Goal: Task Accomplishment & Management: Manage account settings

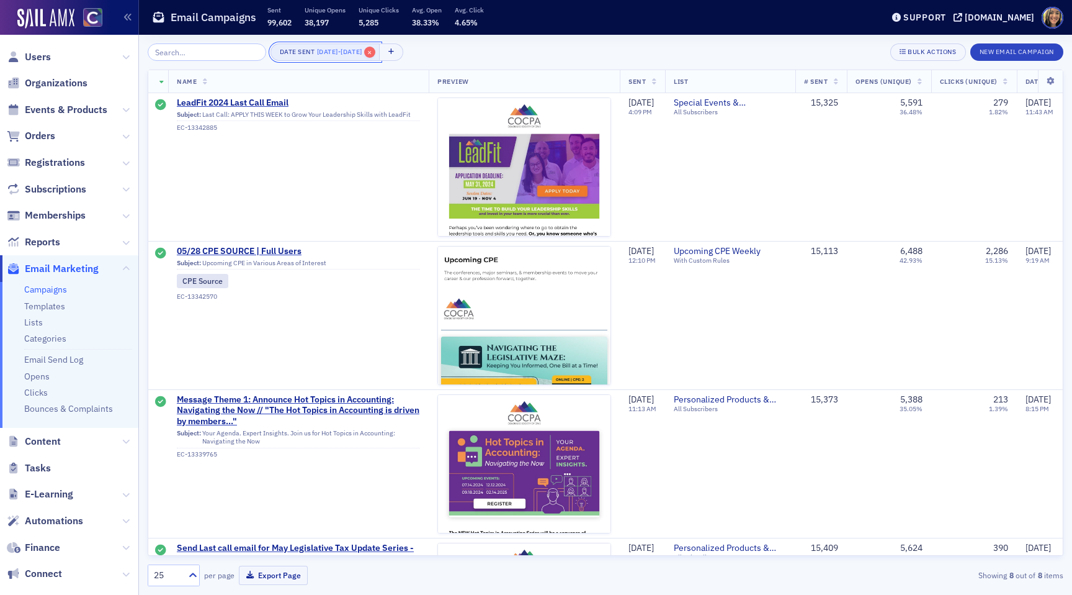
click at [375, 50] on span "×" at bounding box center [369, 52] width 11 height 11
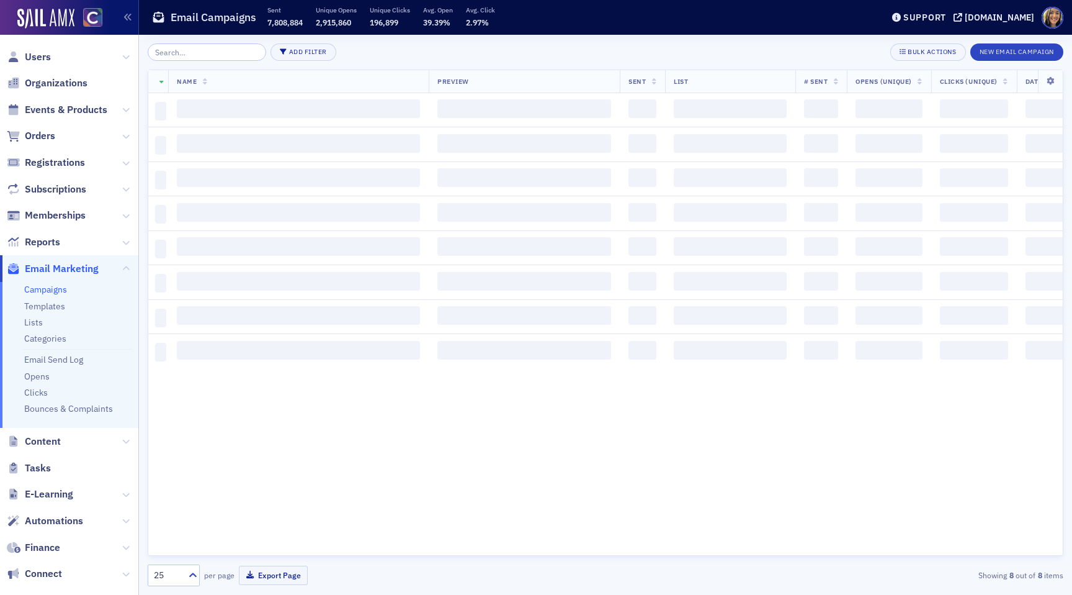
click at [338, 50] on div "Add Filter Bulk Actions New Email Campaign" at bounding box center [606, 51] width 916 height 17
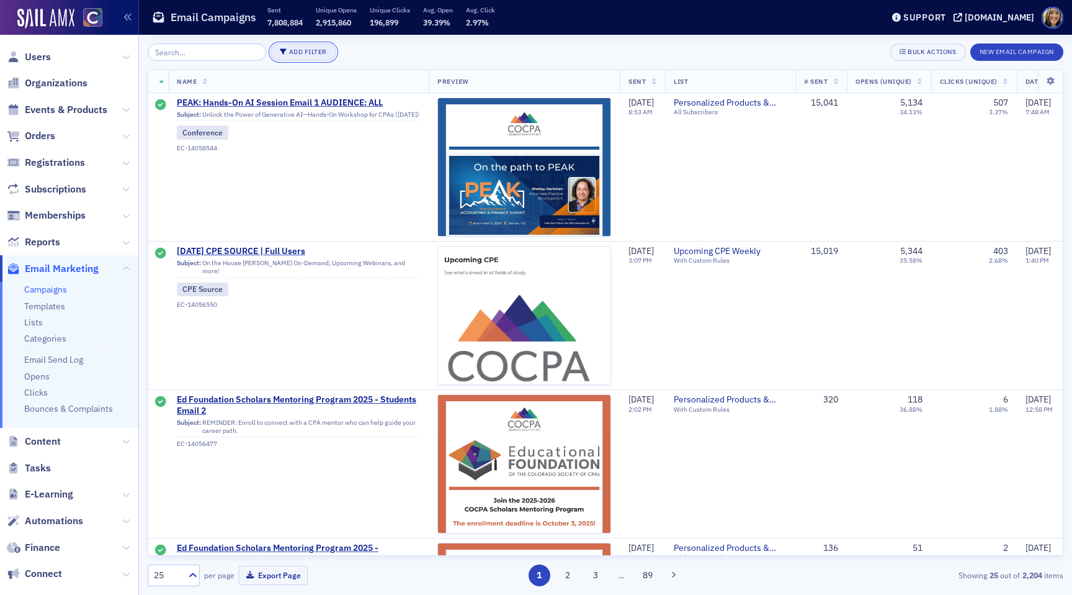
click at [291, 54] on button "Add Filter" at bounding box center [304, 51] width 66 height 17
click at [345, 55] on div "Date Sent" at bounding box center [354, 58] width 46 height 11
select select "8"
select select "2025"
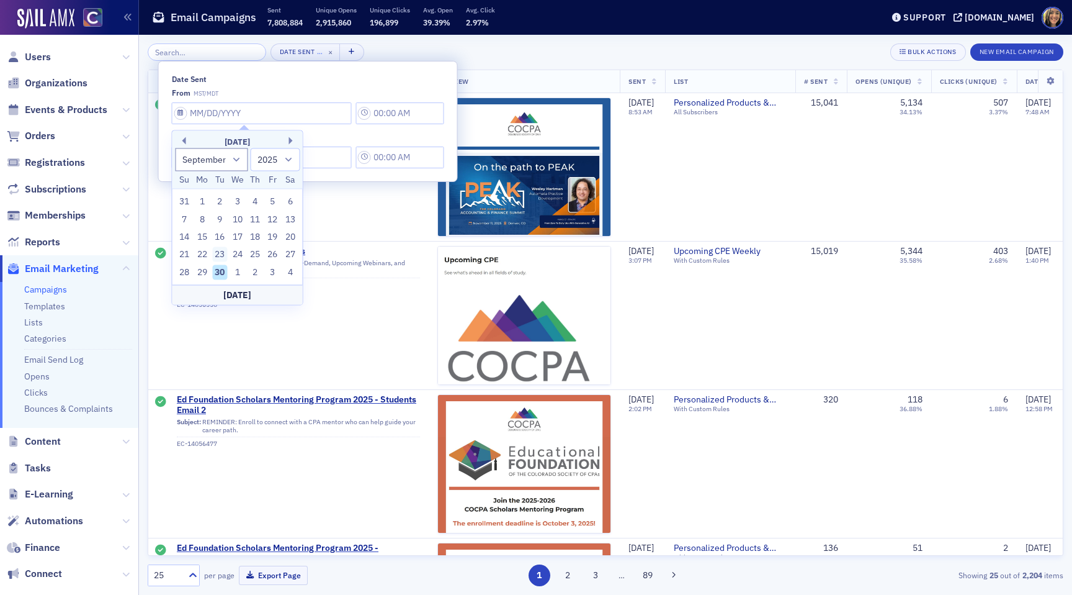
click at [220, 250] on div "23" at bounding box center [219, 254] width 15 height 15
type input "09/23/2025"
type input "9:00 AM"
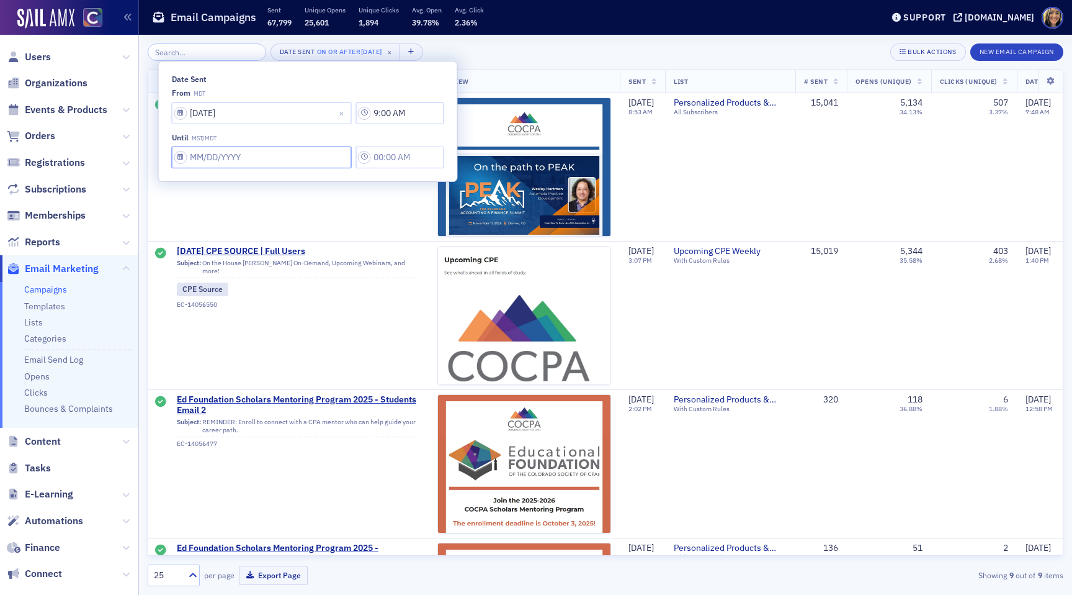
click at [263, 161] on input "Date Sent" at bounding box center [262, 157] width 180 height 22
select select "8"
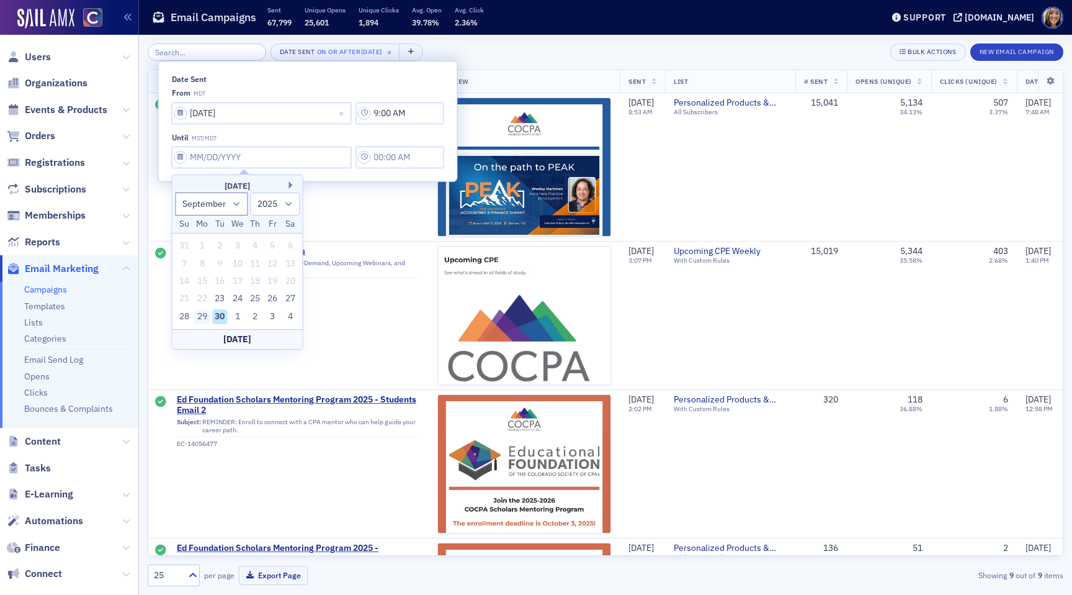
click at [200, 315] on div "29" at bounding box center [202, 316] width 15 height 15
type input "09/29/2025"
type input "9:00 AM"
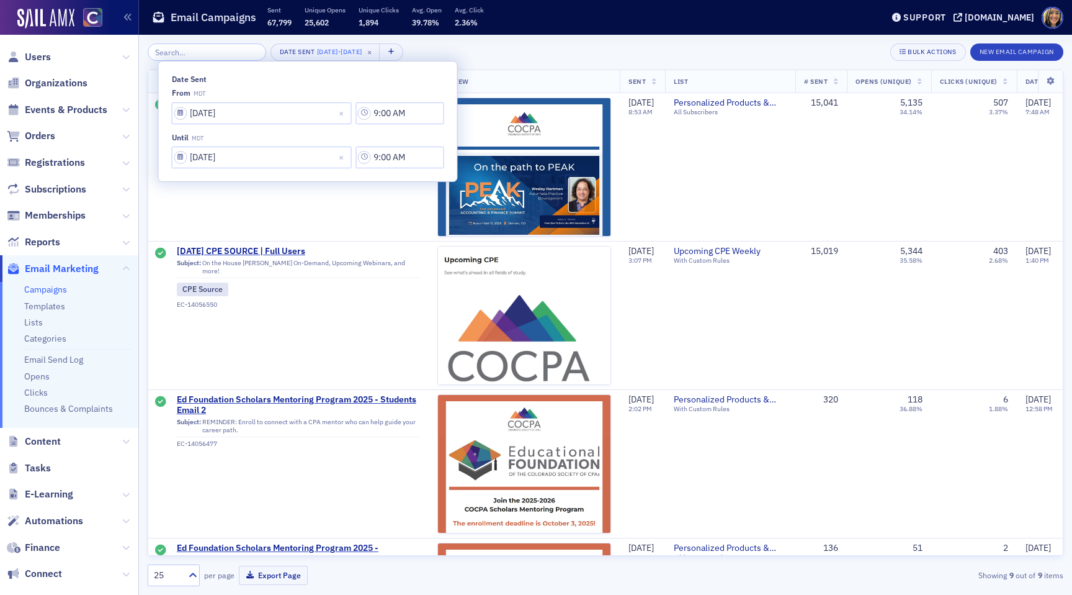
click at [482, 61] on div "Date Sent 9/23/2025 - 9/29/2025 × Bulk Actions New Email Campaign Name Preview …" at bounding box center [606, 314] width 916 height 542
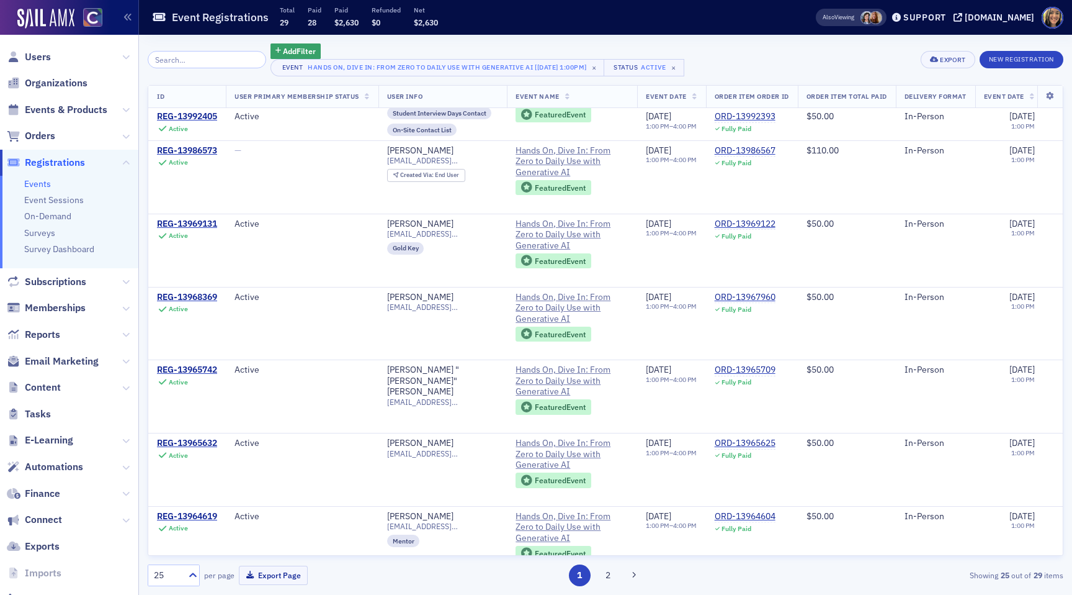
scroll to position [1380, 0]
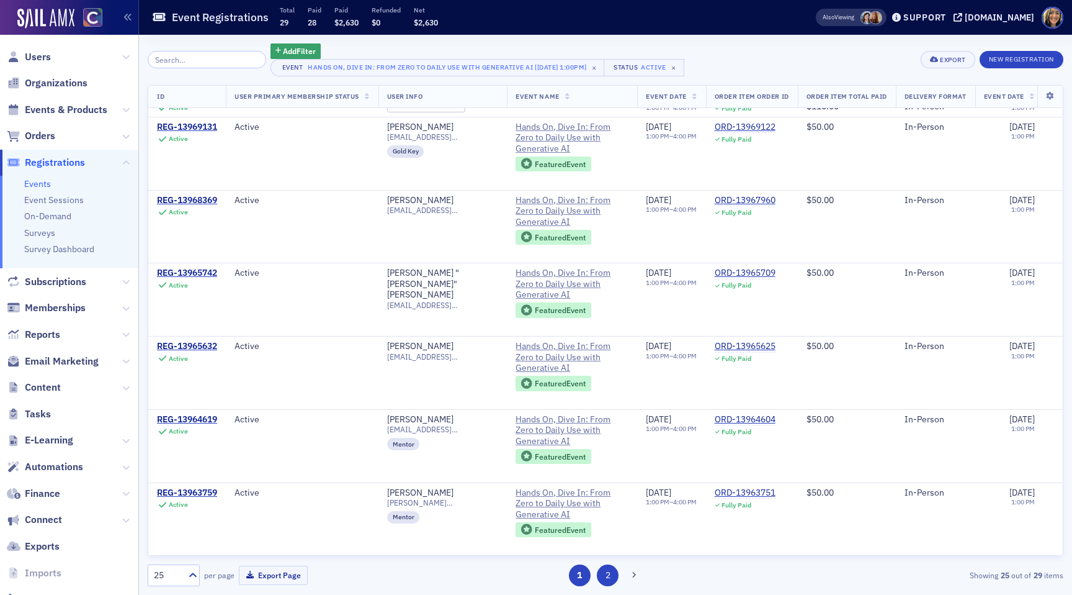
click at [603, 579] on button "2" at bounding box center [608, 575] width 22 height 22
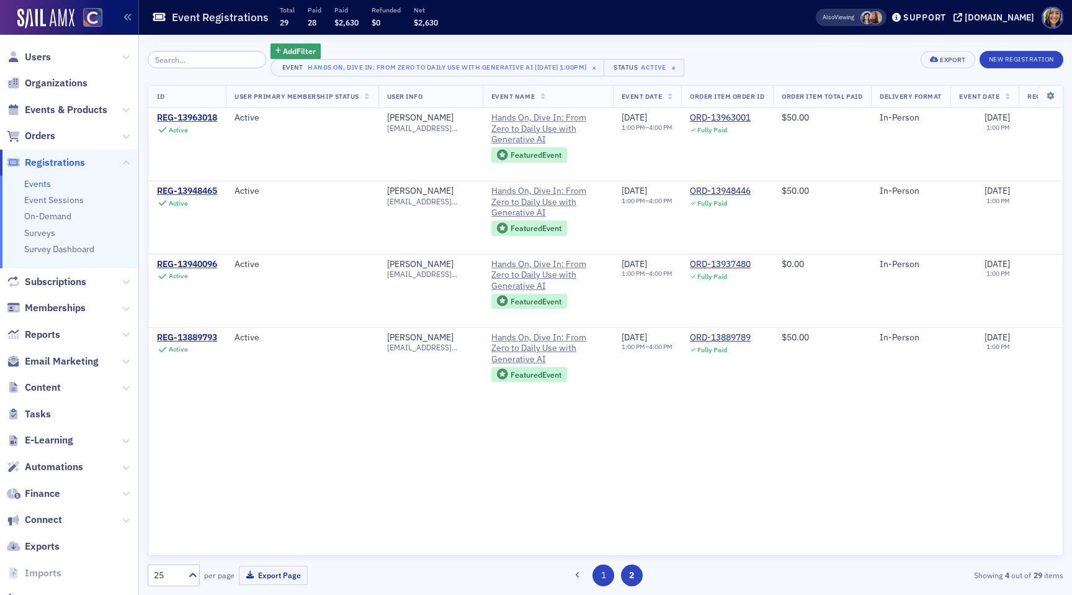
click at [598, 577] on button "1" at bounding box center [604, 575] width 22 height 22
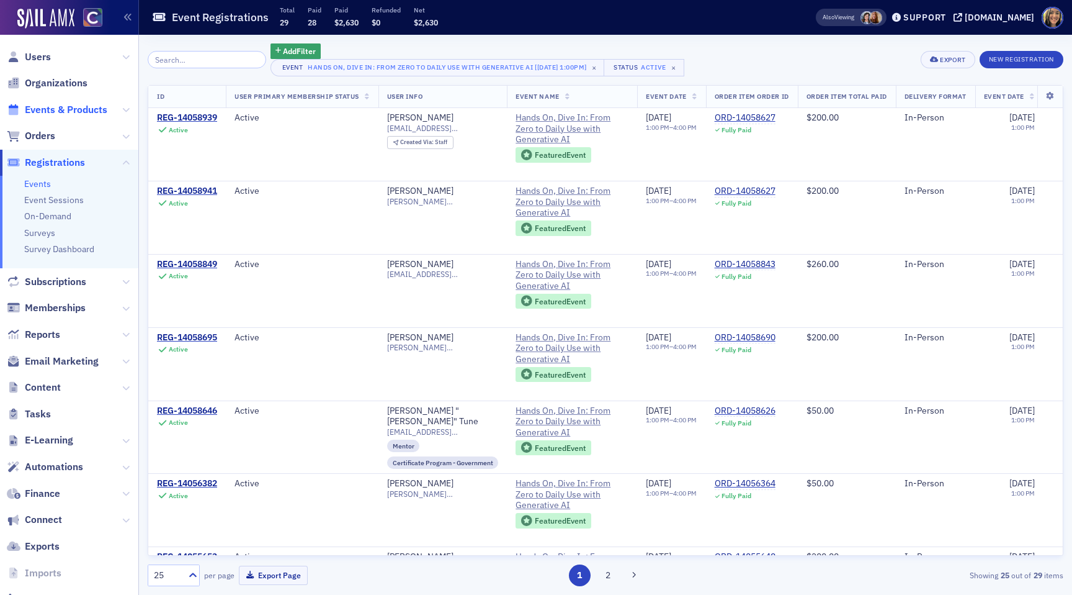
click at [54, 106] on span "Events & Products" at bounding box center [66, 110] width 83 height 14
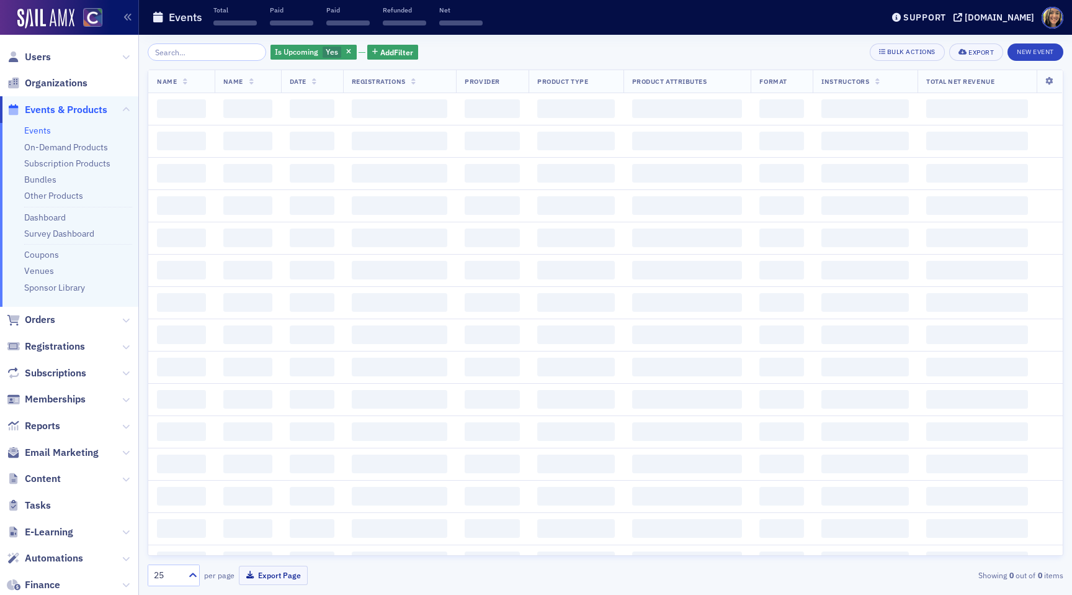
click at [208, 56] on input "search" at bounding box center [207, 51] width 119 height 17
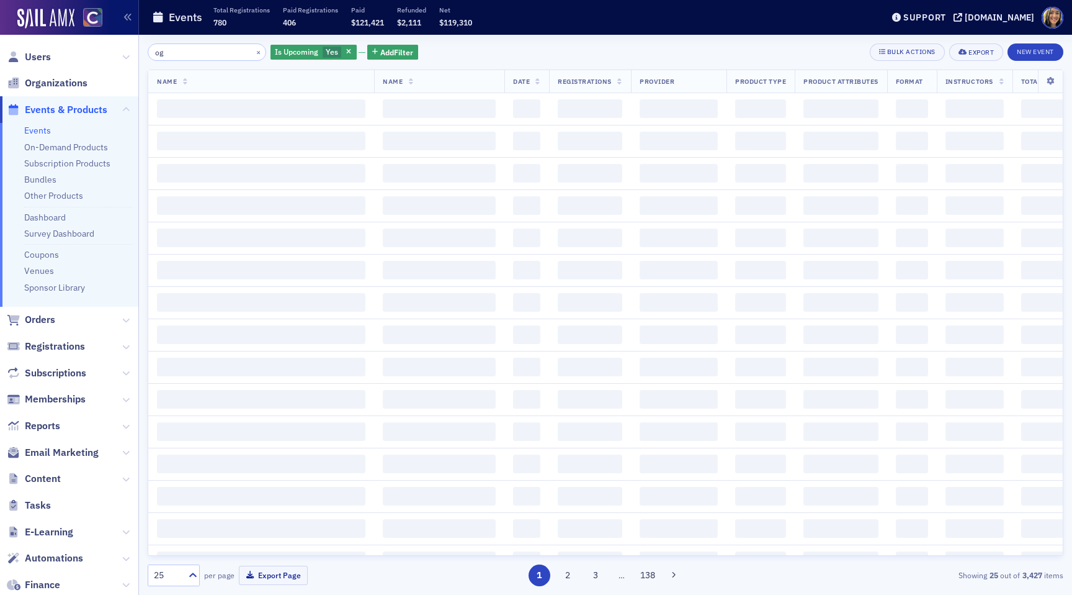
type input "o"
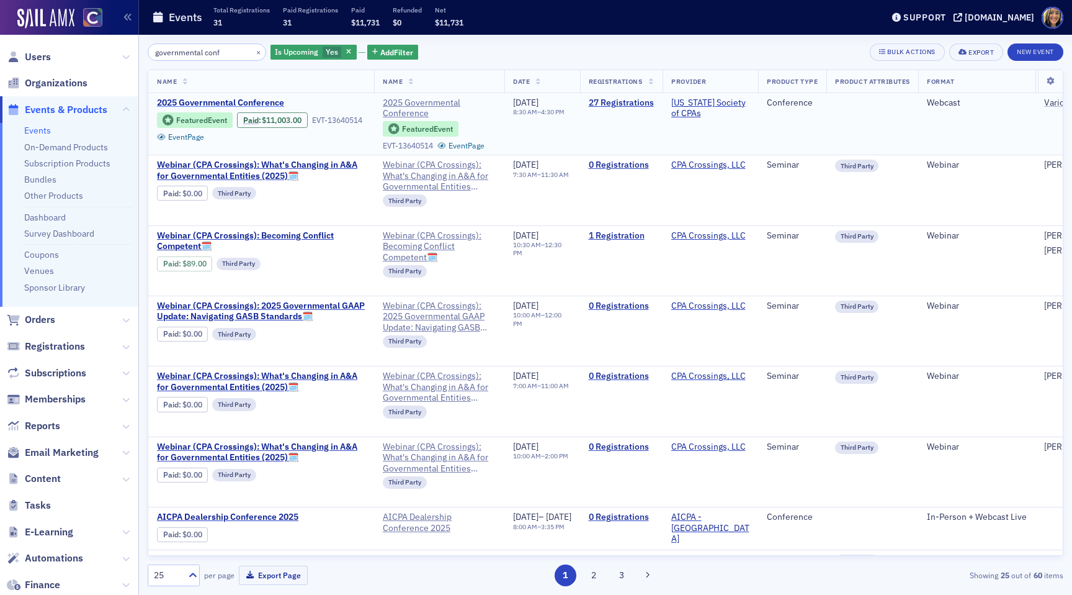
type input "governmental conf"
click at [240, 98] on span "2025 Governmental Conference" at bounding box center [261, 102] width 209 height 11
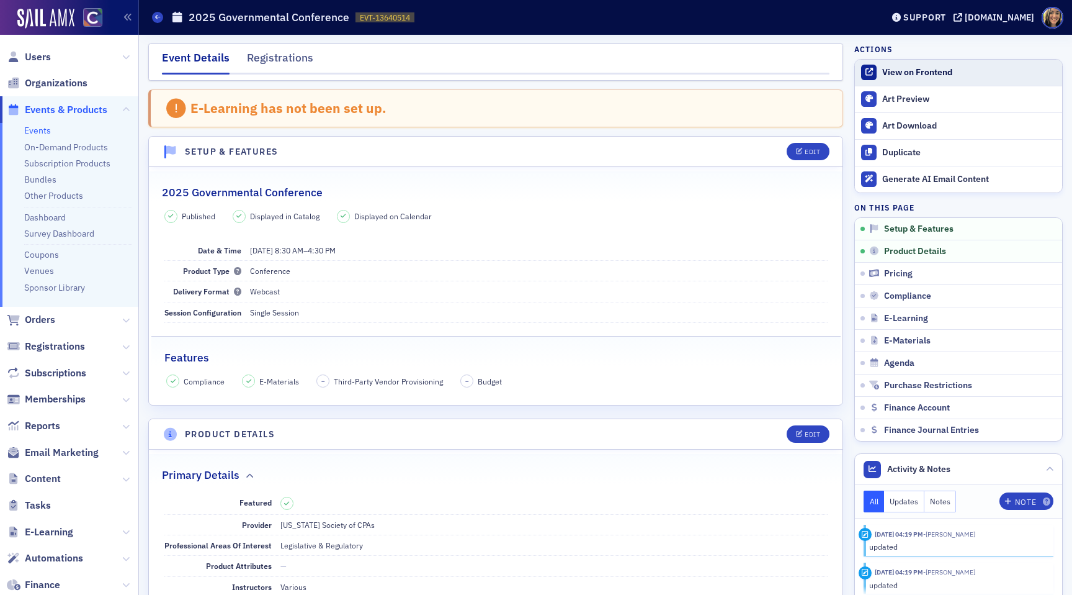
click at [944, 75] on div "View on Frontend" at bounding box center [969, 72] width 174 height 11
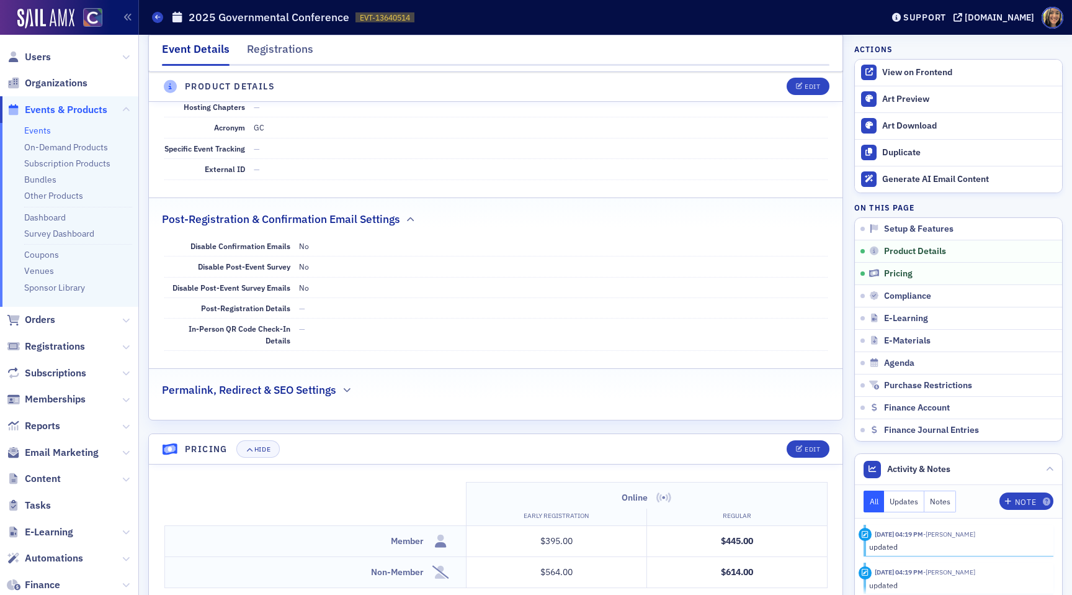
scroll to position [825, 0]
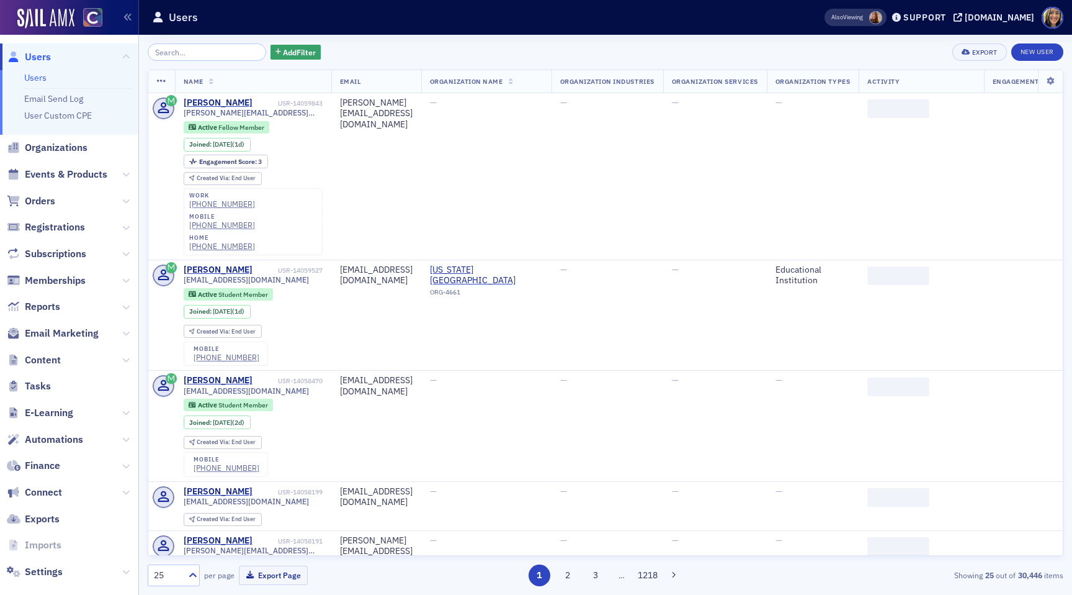
click at [71, 347] on span "Content" at bounding box center [69, 359] width 138 height 27
click at [65, 330] on span "Email Marketing" at bounding box center [62, 333] width 74 height 14
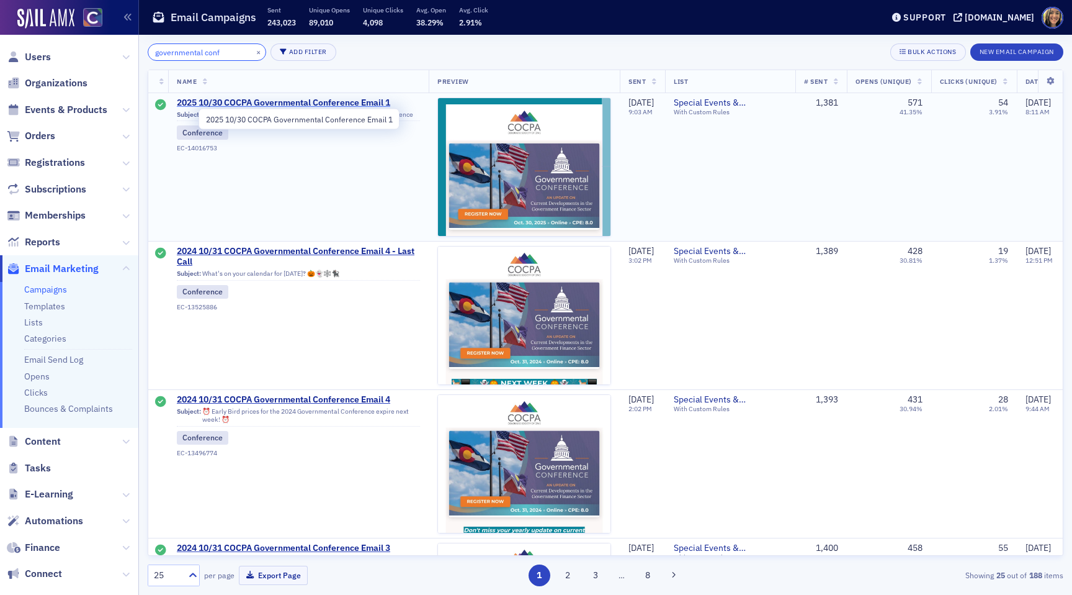
type input "governmental conf"
click at [266, 102] on span "2025 10/30 COCPA Governmental Conference Email 1" at bounding box center [298, 102] width 243 height 11
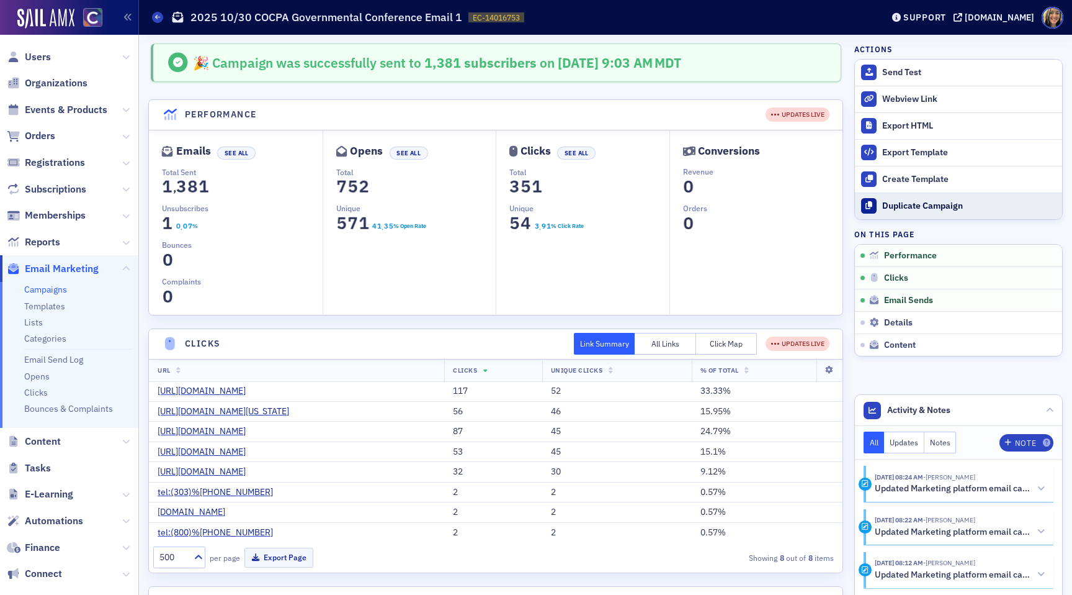
click at [926, 210] on div "Duplicate Campaign" at bounding box center [969, 205] width 174 height 11
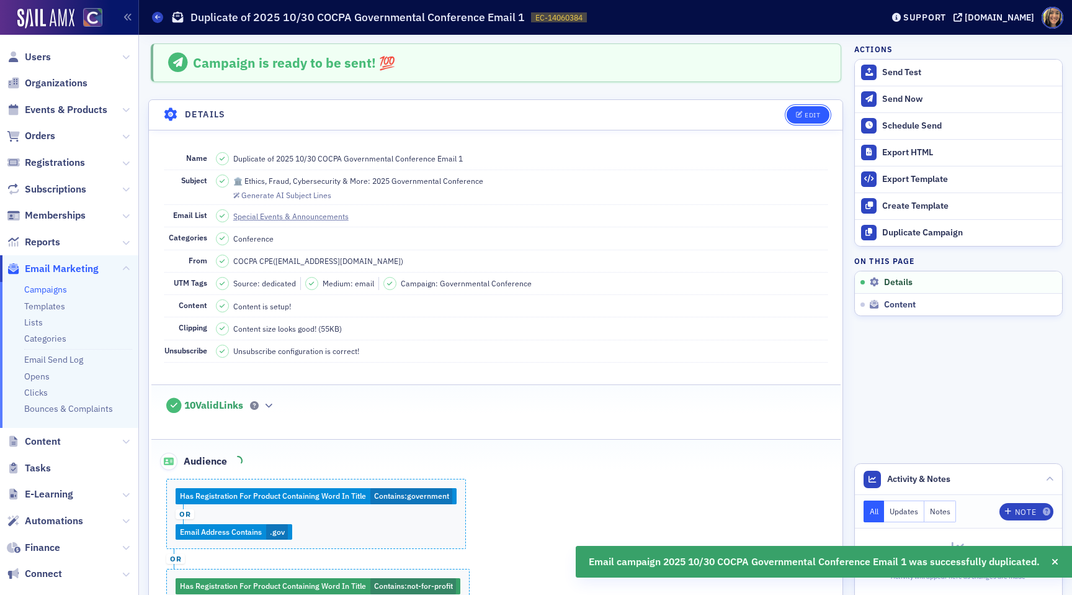
click at [804, 109] on button "Edit" at bounding box center [808, 114] width 43 height 17
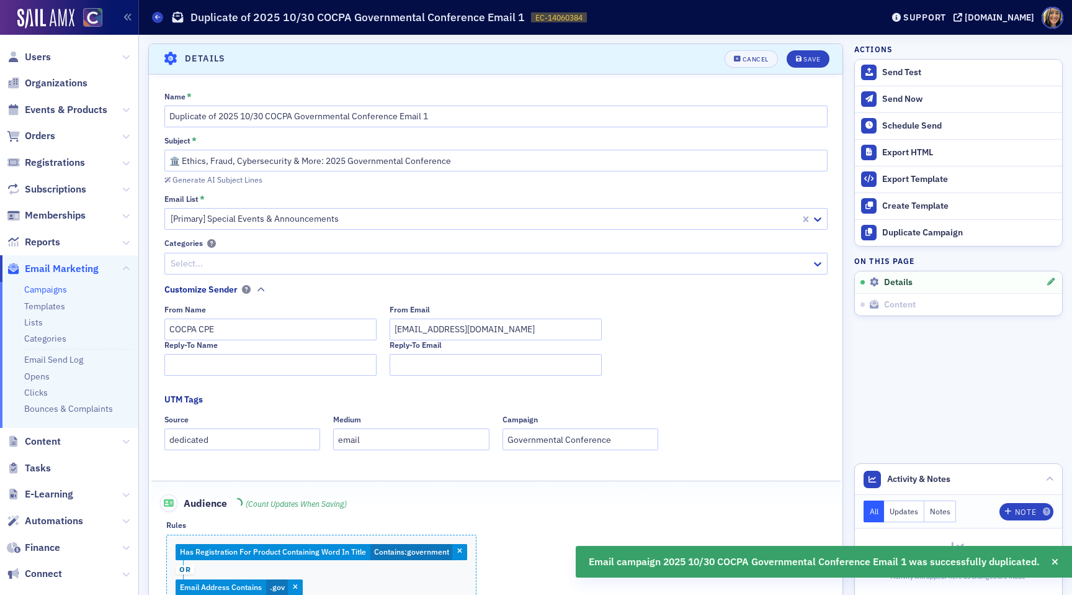
scroll to position [58, 0]
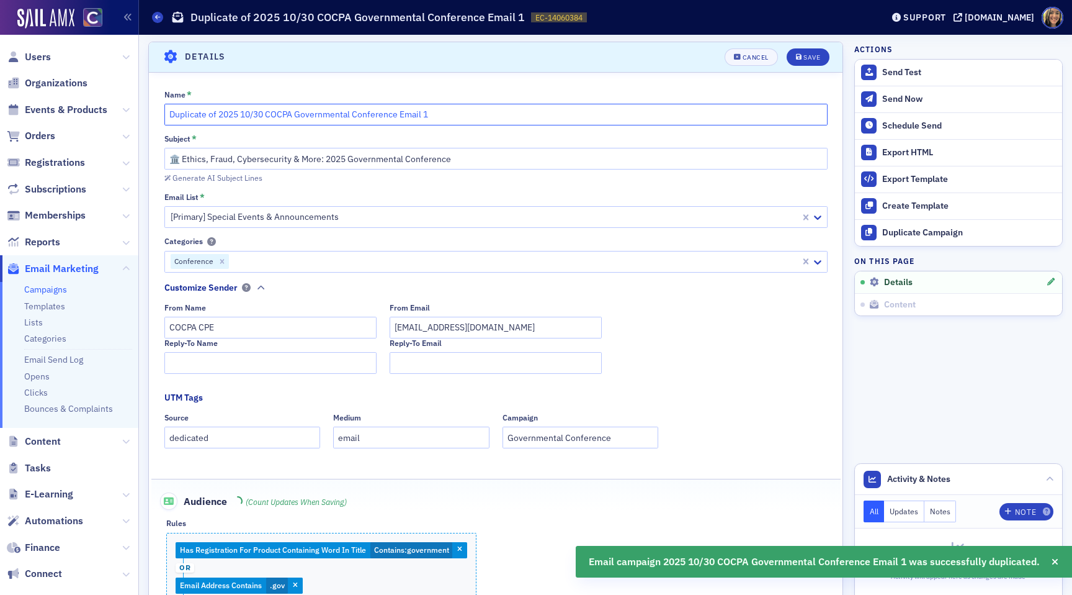
click at [431, 120] on input "Duplicate of 2025 10/30 COCPA Governmental Conference Email 1" at bounding box center [495, 115] width 663 height 22
click at [217, 115] on input "Duplicate of 2025 10/30 COCPA Governmental Conference Email 2" at bounding box center [495, 115] width 663 height 22
drag, startPoint x: 217, startPoint y: 115, endPoint x: 170, endPoint y: 112, distance: 47.2
click at [170, 112] on input "Duplicate of 2025 10/30 COCPA Governmental Conference Email 2" at bounding box center [495, 115] width 663 height 22
click at [208, 115] on input "Duplicate of 2025 10/30 COCPA Governmental Conference Email 2" at bounding box center [495, 115] width 663 height 22
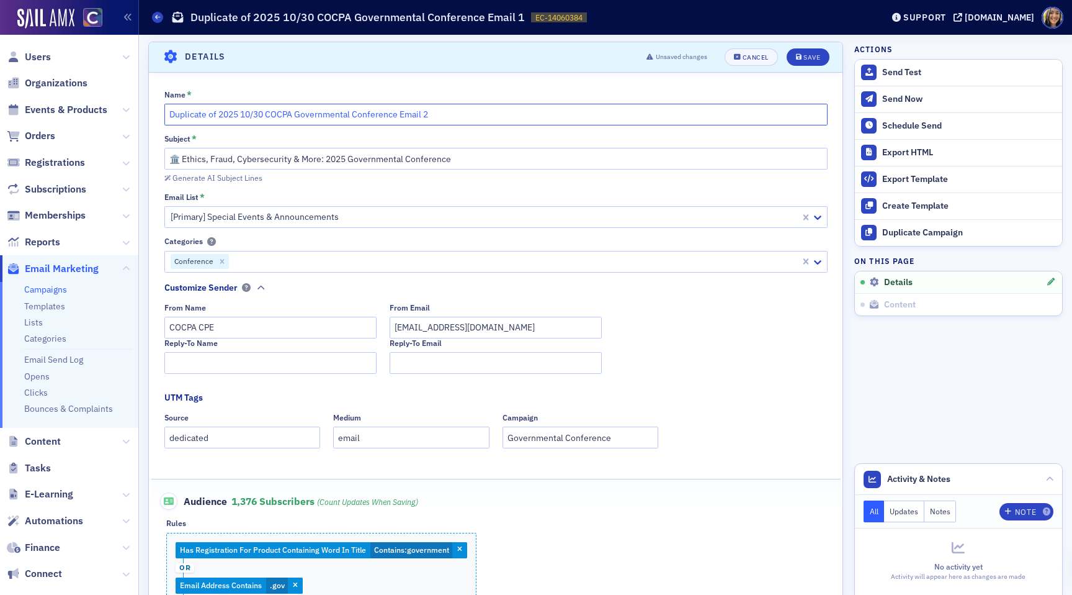
drag, startPoint x: 220, startPoint y: 116, endPoint x: 146, endPoint y: 110, distance: 74.1
type input "2025 10/30 COCPA Governmental Conference Email 2"
click at [791, 57] on button "Save" at bounding box center [808, 56] width 43 height 17
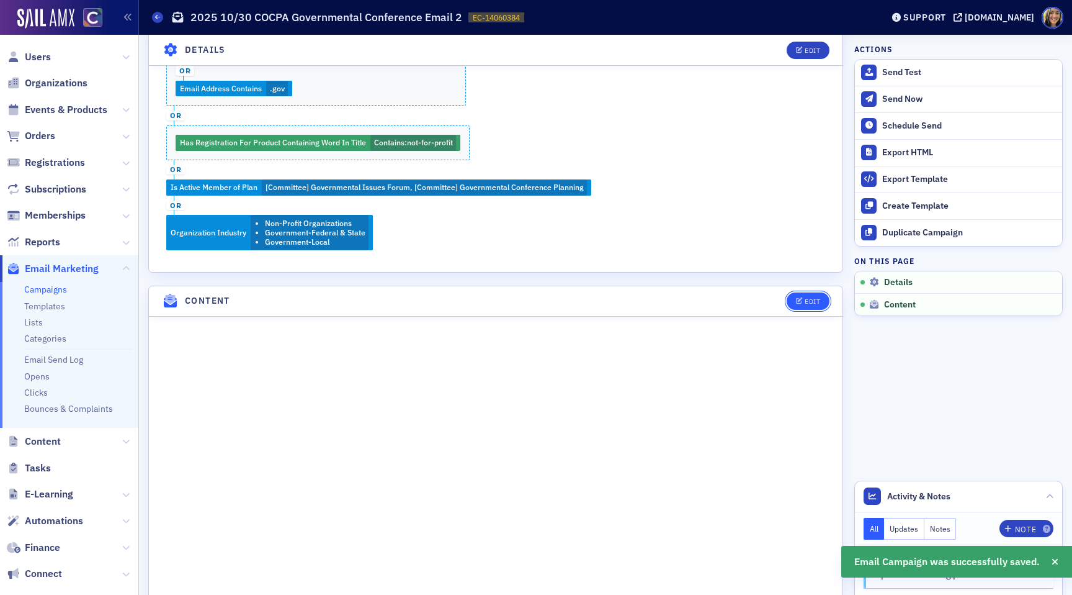
click at [804, 295] on button "Edit" at bounding box center [808, 300] width 43 height 17
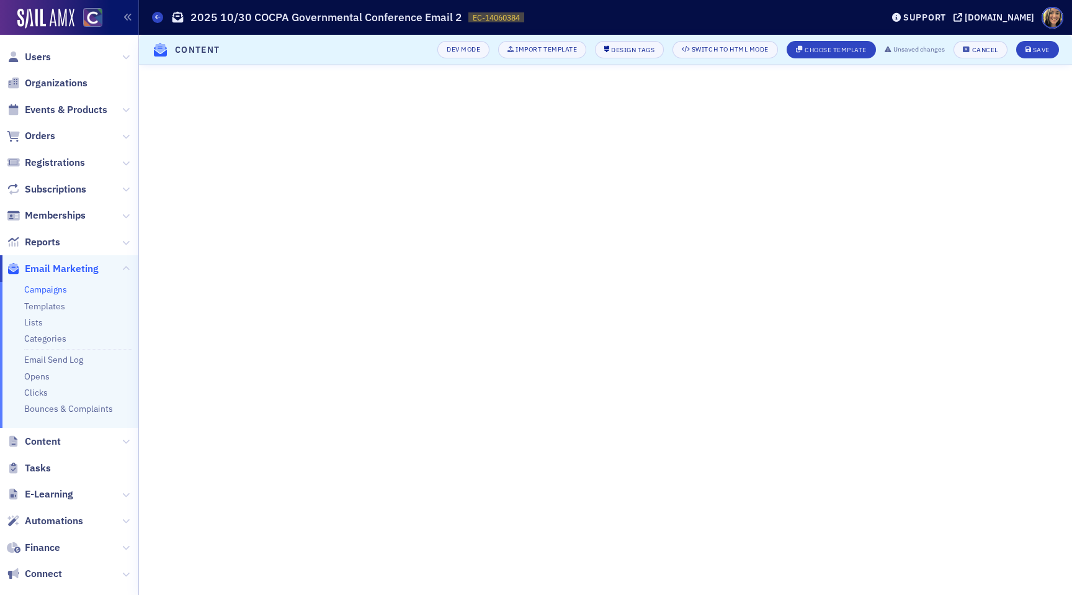
click at [1072, 74] on iframe at bounding box center [605, 329] width 933 height 529
click at [1026, 47] on icon "submit" at bounding box center [1029, 50] width 6 height 7
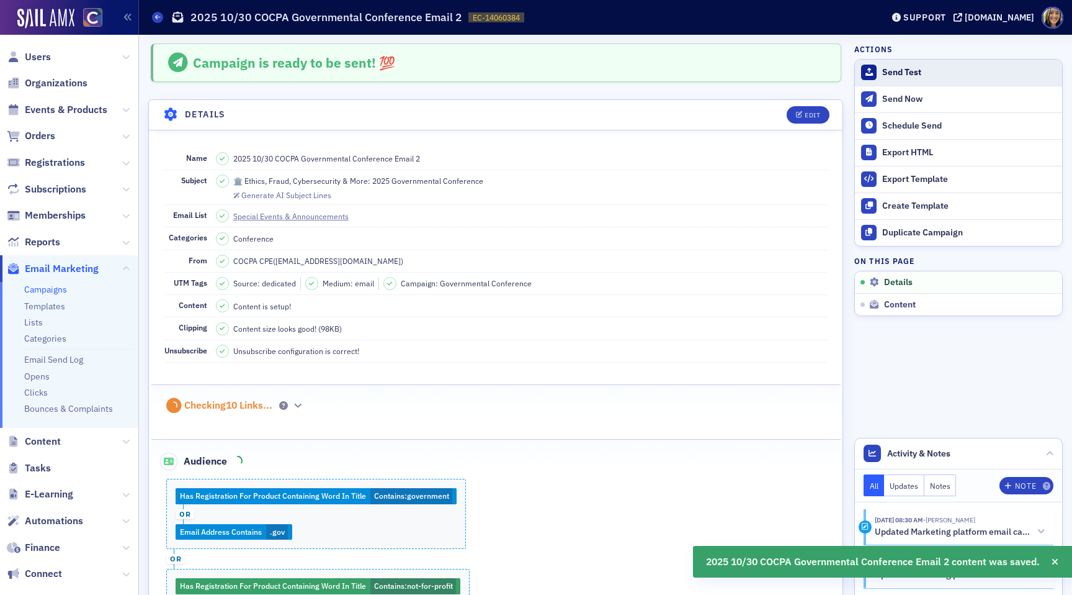
click at [909, 79] on button "Send Test" at bounding box center [958, 73] width 207 height 26
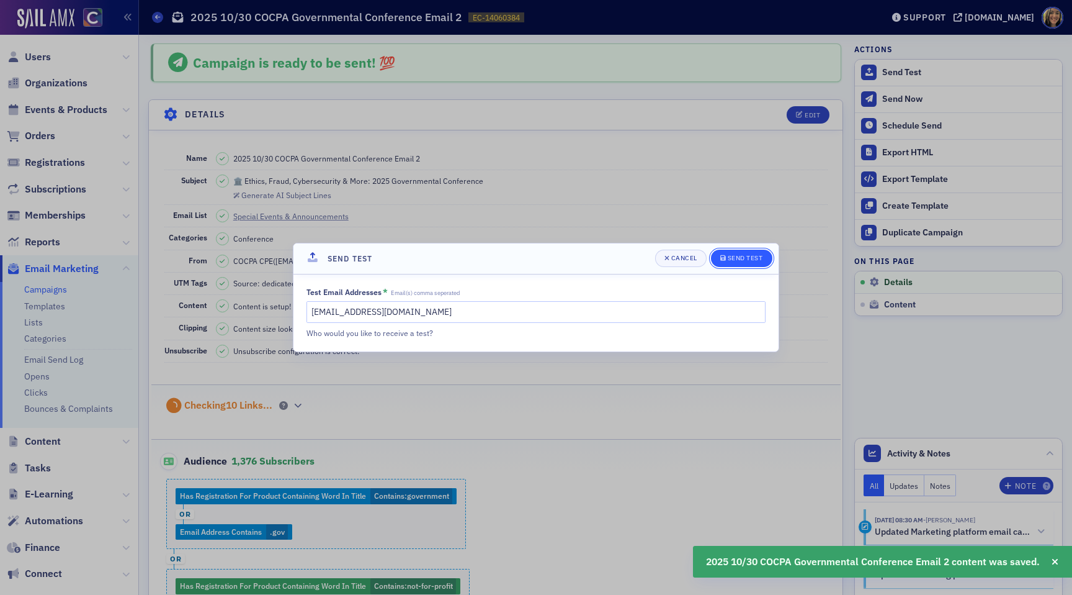
click at [735, 256] on div "Send Test" at bounding box center [745, 257] width 35 height 7
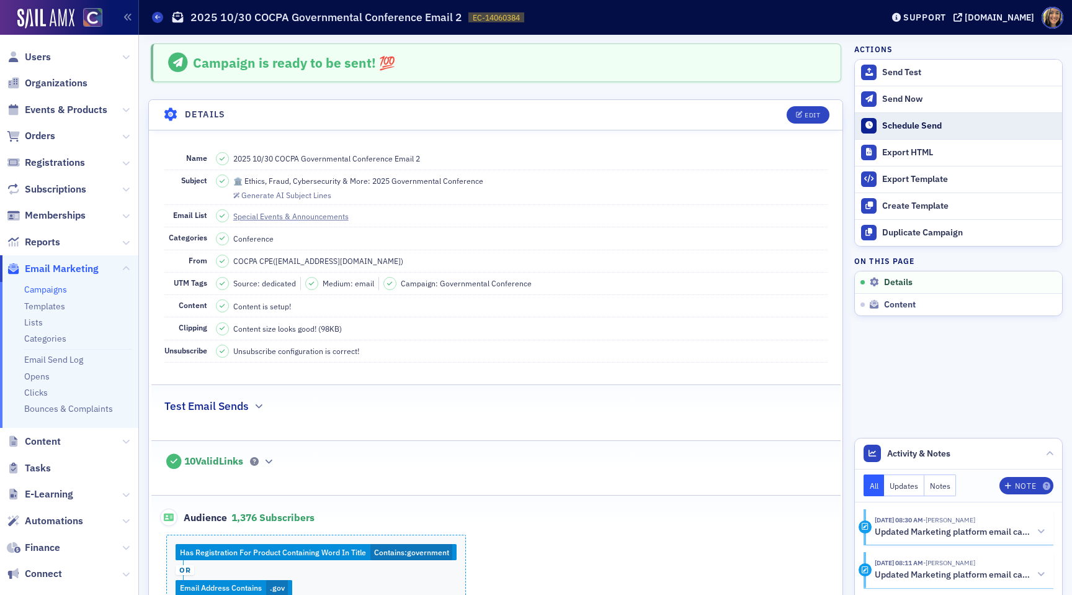
click at [904, 127] on div "Schedule Send" at bounding box center [969, 125] width 174 height 11
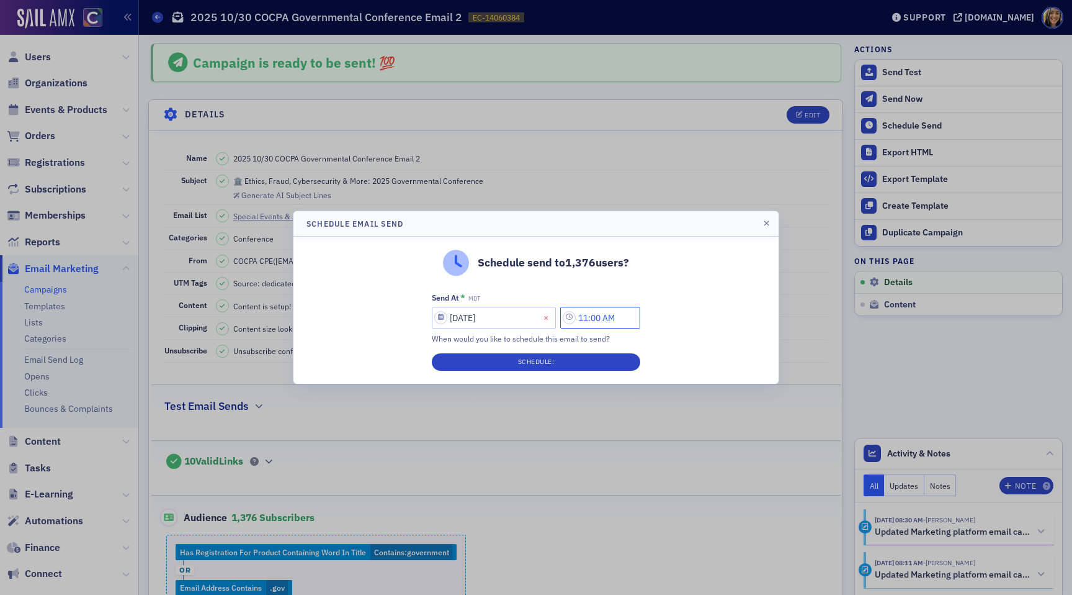
drag, startPoint x: 595, startPoint y: 321, endPoint x: 554, endPoint y: 319, distance: 41.0
click at [554, 319] on div "09/30/2025 11:00 AM" at bounding box center [536, 318] width 209 height 22
type input "9:00 AM"
click at [541, 365] on button "Schedule!" at bounding box center [536, 361] width 209 height 17
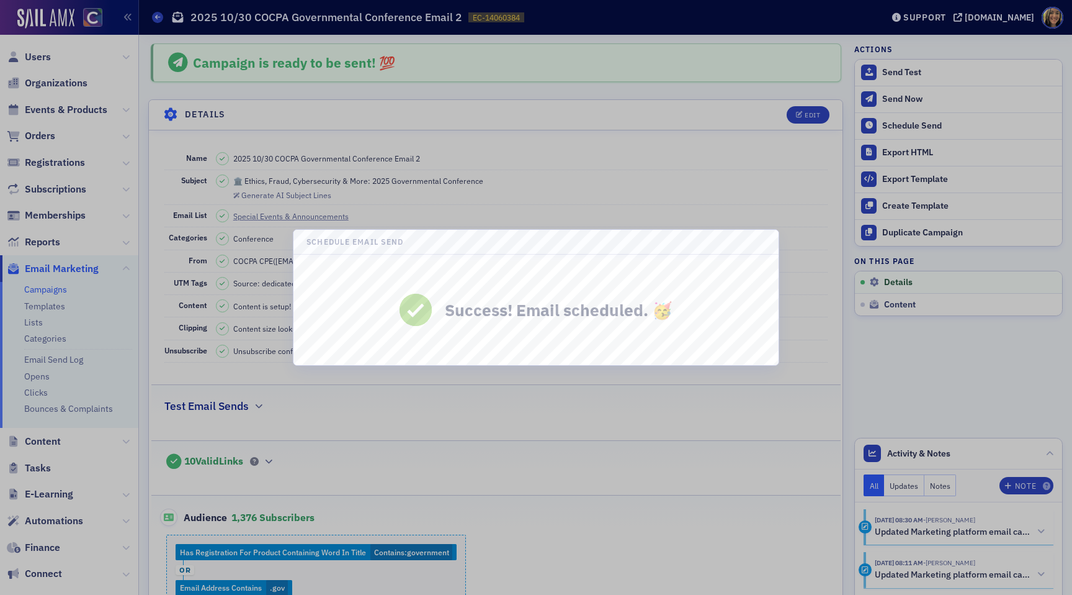
click at [495, 438] on div at bounding box center [536, 297] width 1072 height 595
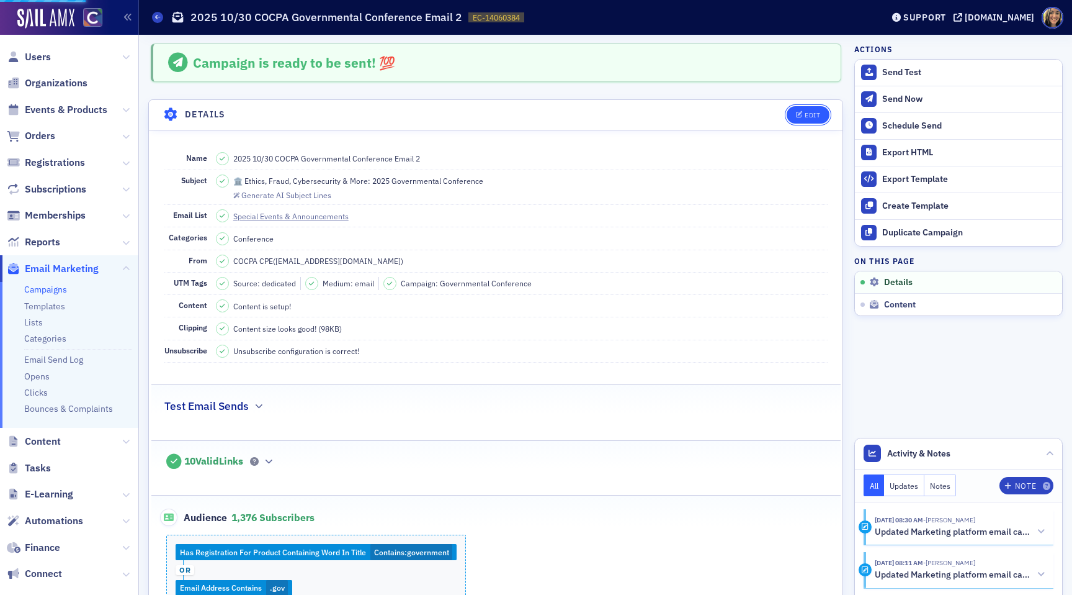
click at [810, 114] on div "Edit" at bounding box center [813, 115] width 16 height 7
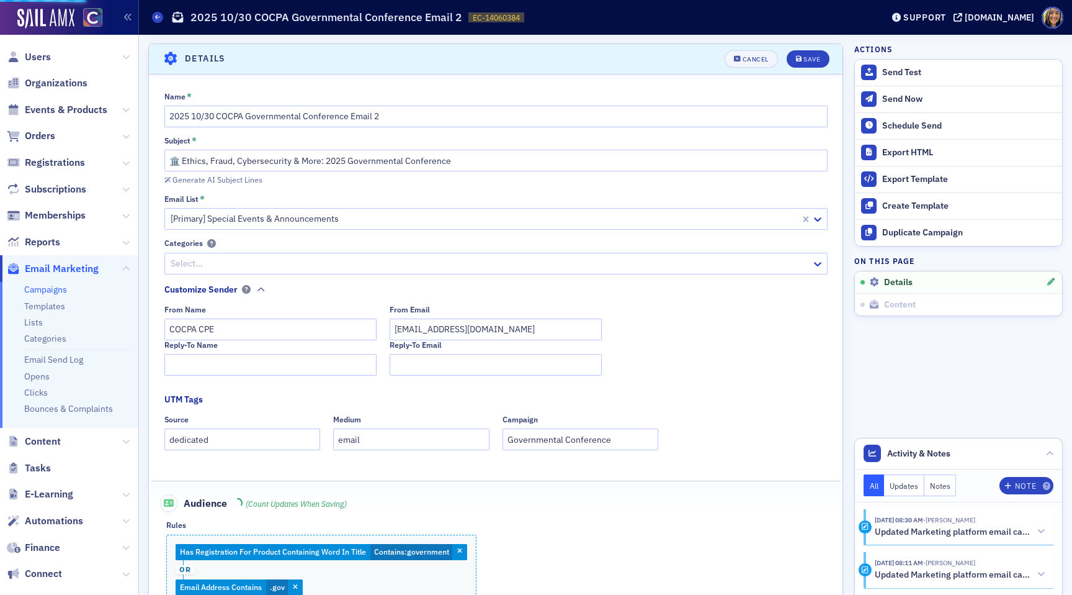
scroll to position [58, 0]
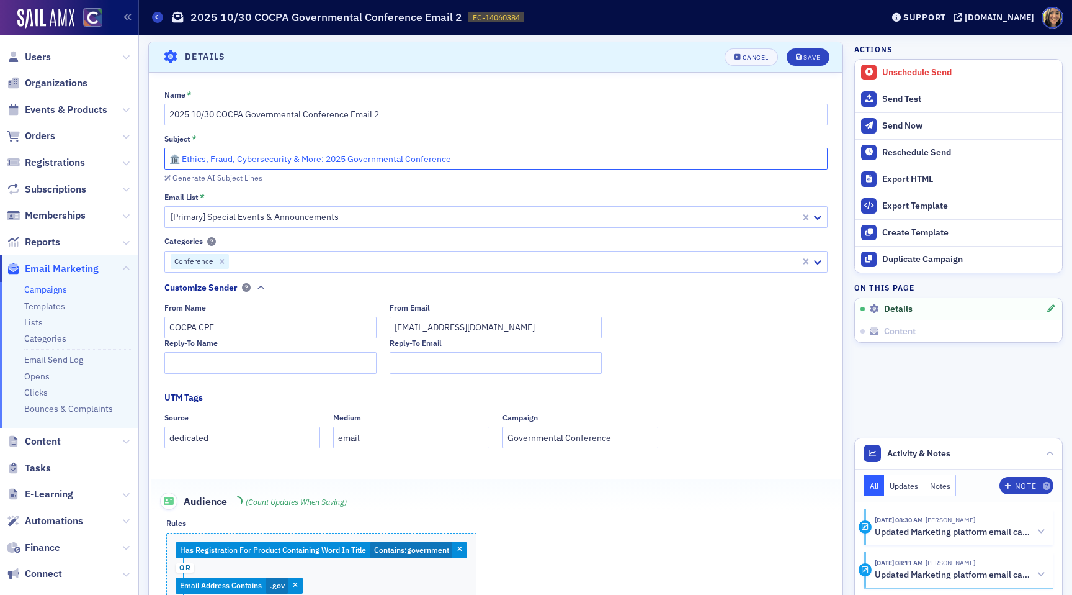
click at [183, 160] on input "🏛️ Ethics, Fraud, Cybersecurity & More: 2025 Governmental Conference" at bounding box center [495, 159] width 663 height 22
click at [303, 160] on input "🏛️ Ethics, Fraud, Cybersecurity & More: 2025 Governmental Conference" at bounding box center [495, 159] width 663 height 22
drag, startPoint x: 325, startPoint y: 159, endPoint x: 148, endPoint y: 155, distance: 176.9
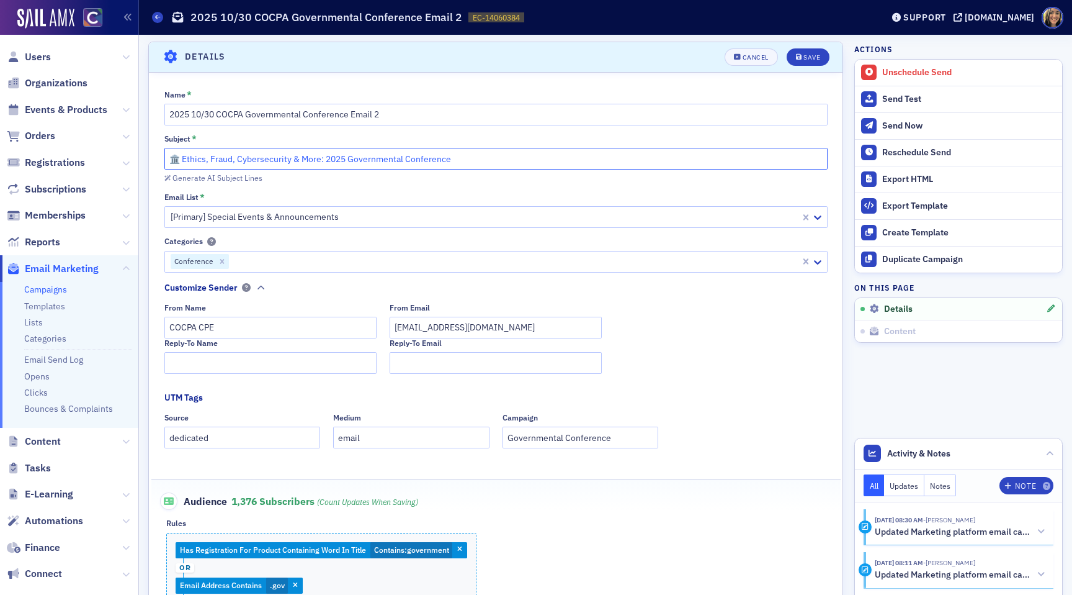
click at [148, 155] on section "Details Cancel Save Name * 2025 10/30 COCPA Governmental Conference Email 2 Sub…" at bounding box center [495, 438] width 695 height 793
click at [358, 161] on input "2025 Governmental Conference" at bounding box center [495, 159] width 663 height 22
paste input "🏛️ Ethics, Fraud, Cybersecurity & More:"
click at [308, 159] on input "2025 Governmental Conference: 🏛️ Ethics, Fraud, Cybersecurity & More:" at bounding box center [495, 159] width 663 height 22
click at [448, 164] on input "2025 Governmental Conference: Ethics, Fraud, Cybersecurity & More:" at bounding box center [495, 159] width 663 height 22
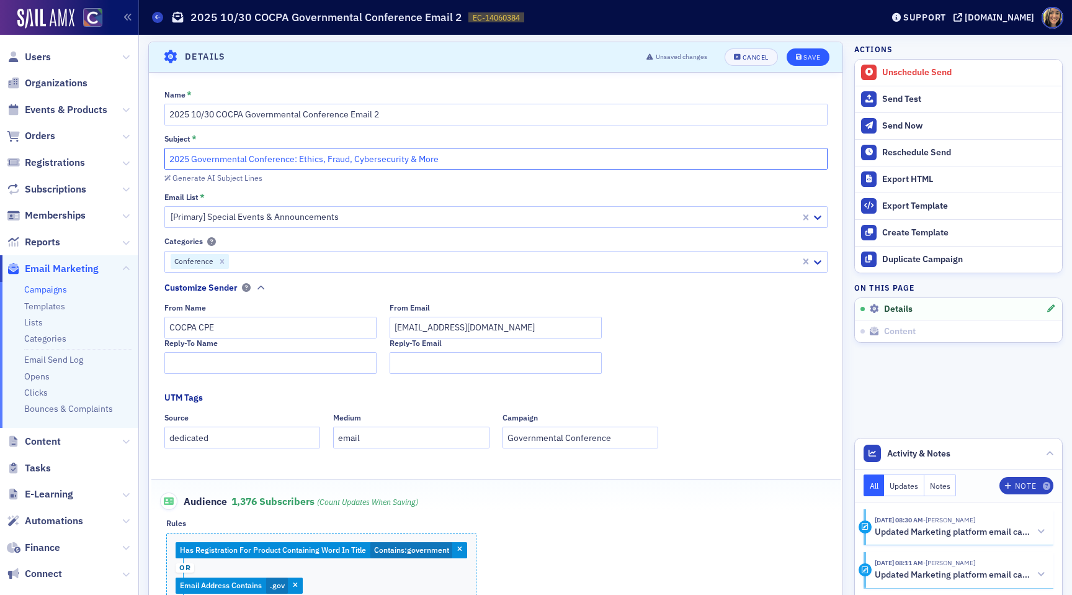
type input "2025 Governmental Conference: Ethics, Fraud, Cybersecurity & More"
click at [809, 56] on div "Save" at bounding box center [812, 57] width 17 height 7
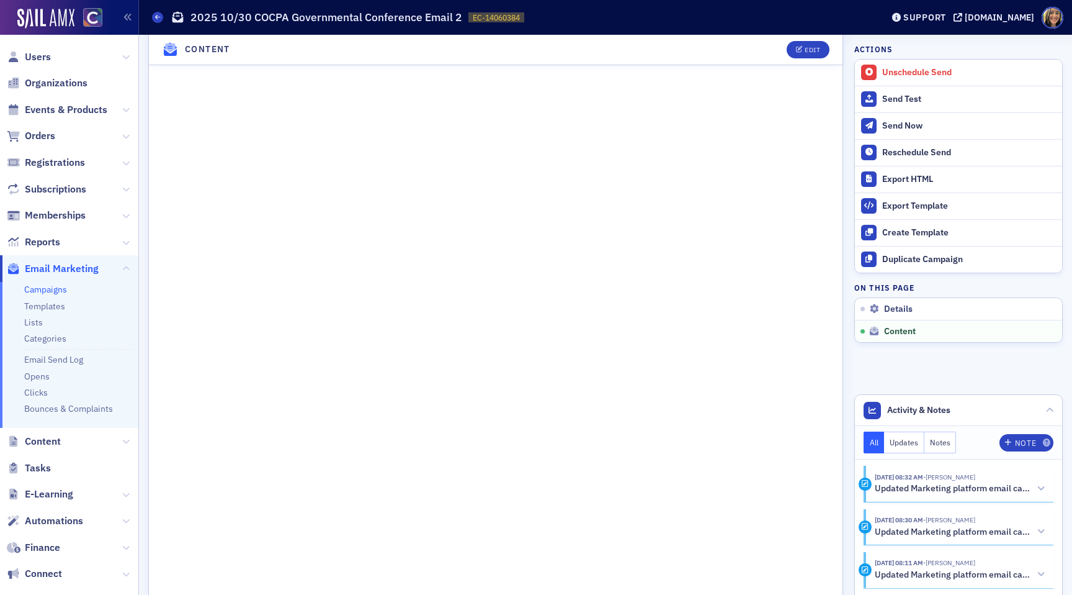
scroll to position [1007, 0]
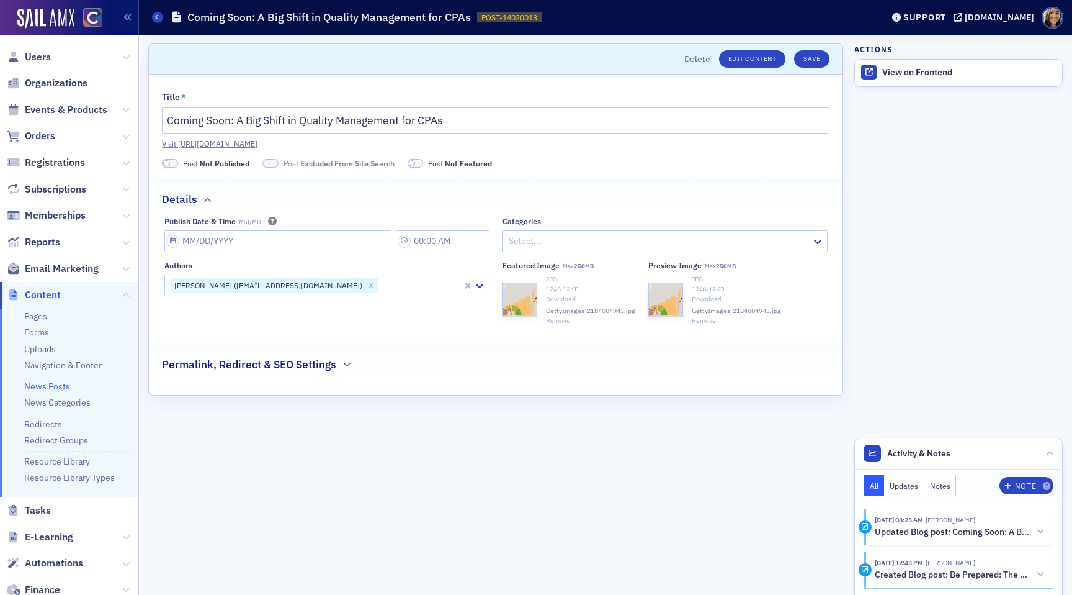
click at [166, 158] on label "Post Not Published" at bounding box center [206, 163] width 88 height 11
click at [169, 163] on span at bounding box center [166, 163] width 7 height 7
click at [263, 162] on span at bounding box center [256, 163] width 16 height 9
select select "8"
select select "2025"
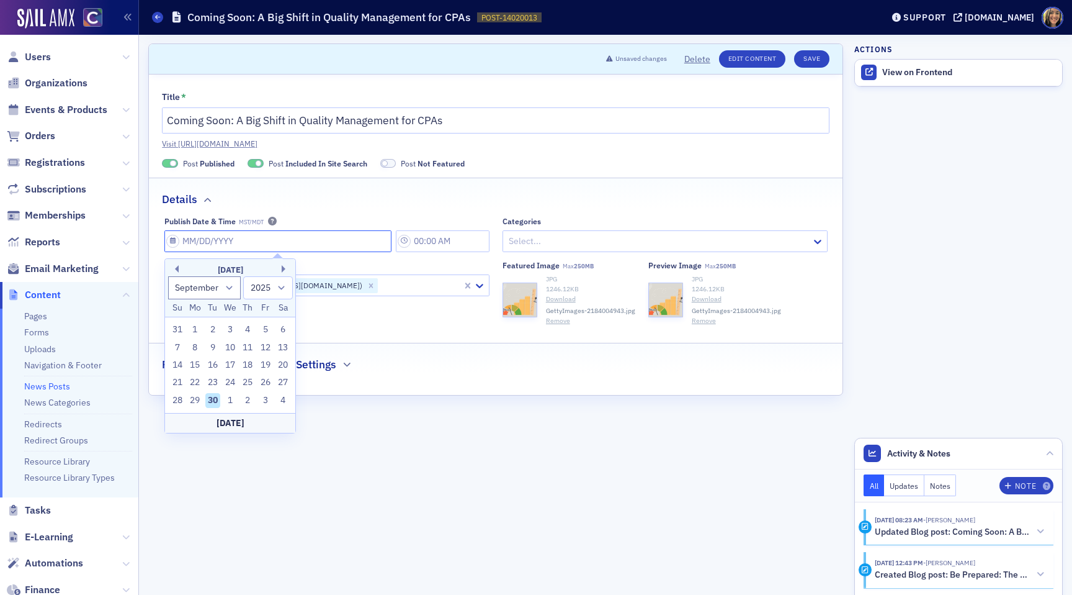
click at [205, 241] on input "Publish Date & Time MST/MDT" at bounding box center [277, 241] width 227 height 22
click at [218, 399] on div "30" at bounding box center [212, 400] width 15 height 15
type input "[DATE]"
type input "10:00 AM"
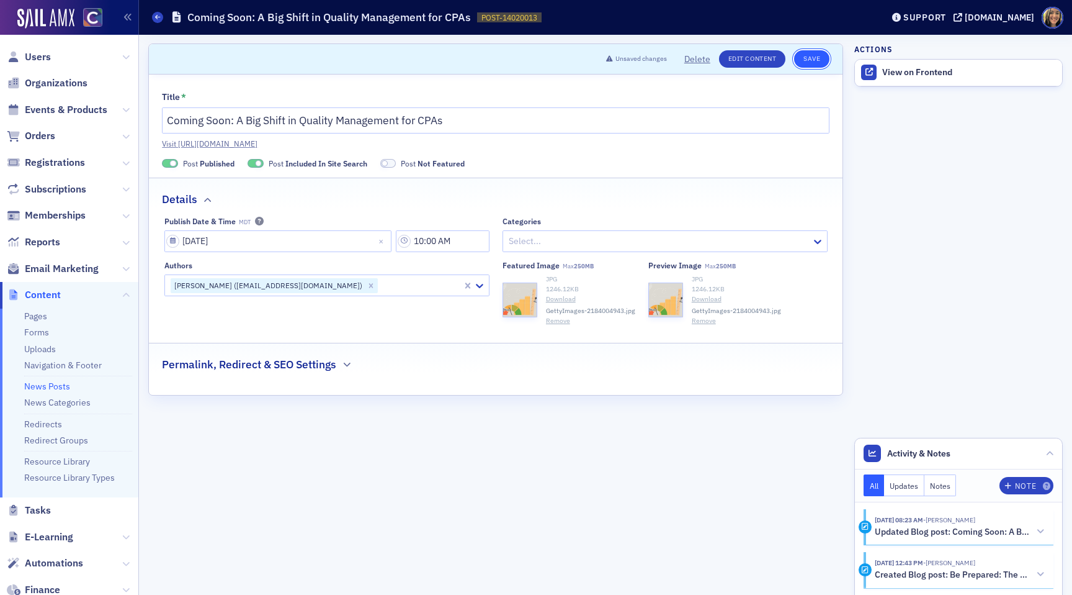
click at [815, 58] on button "Save" at bounding box center [811, 58] width 35 height 17
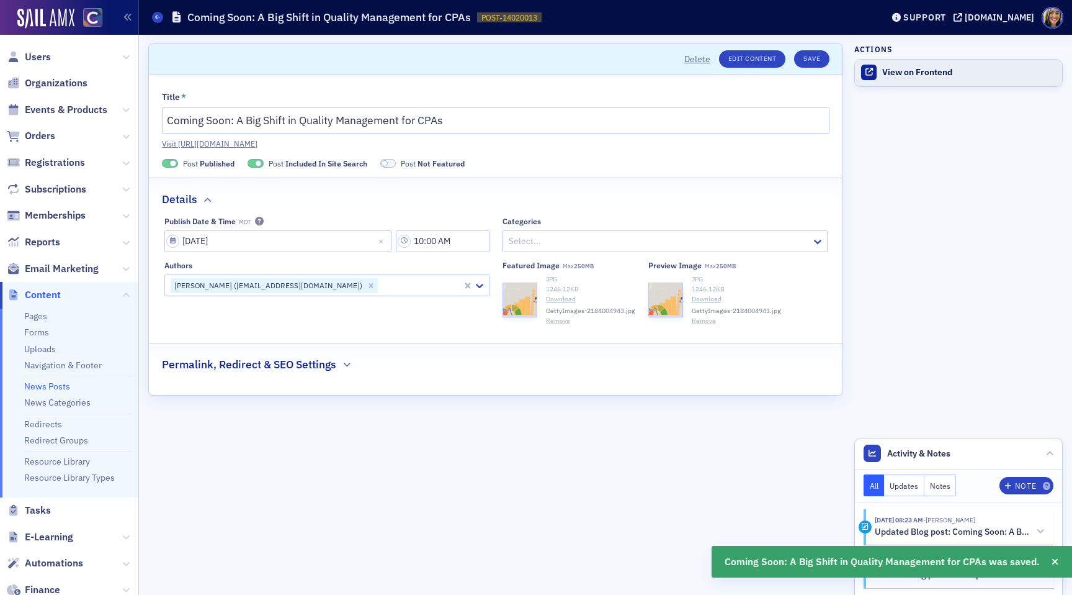
click at [902, 80] on link "View on Frontend" at bounding box center [958, 73] width 207 height 26
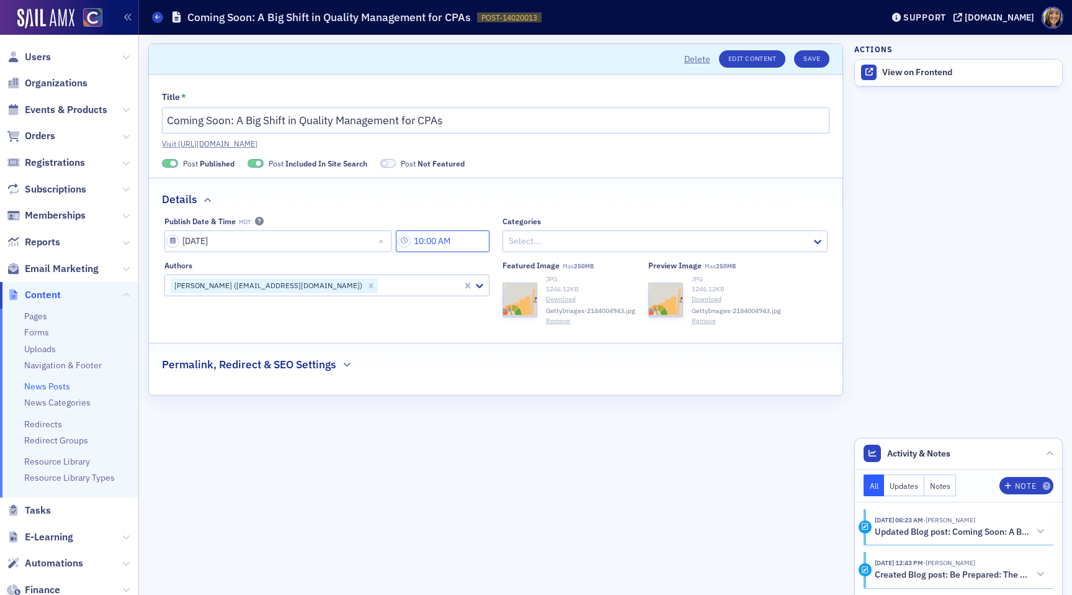
drag, startPoint x: 431, startPoint y: 238, endPoint x: 423, endPoint y: 238, distance: 8.1
click at [423, 238] on input "10:00 AM" at bounding box center [443, 241] width 94 height 22
type input "8:00 AM"
click at [809, 63] on button "Save" at bounding box center [811, 58] width 35 height 17
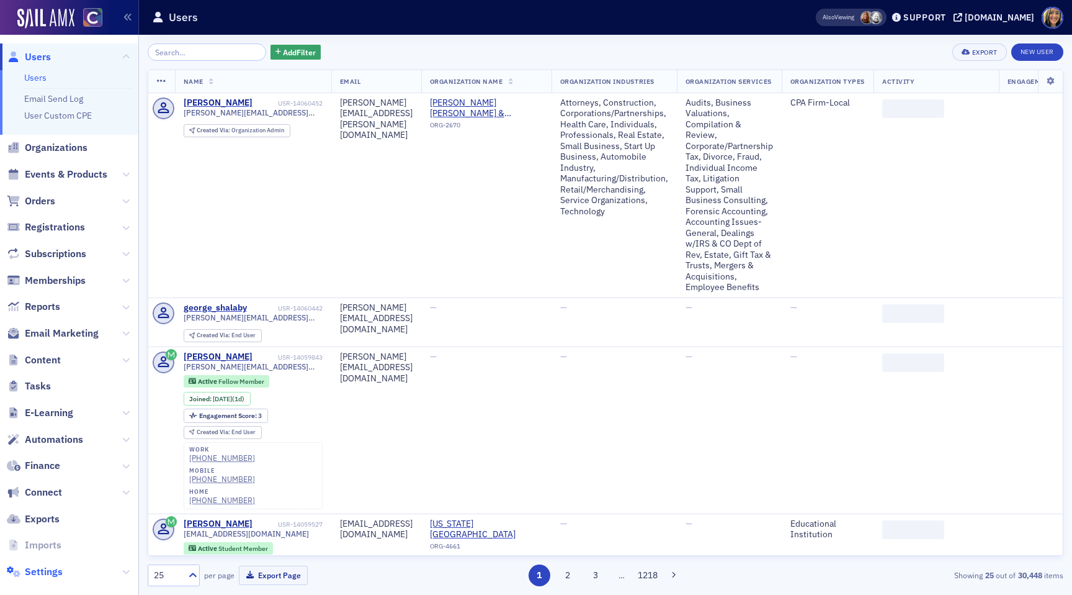
scroll to position [16, 0]
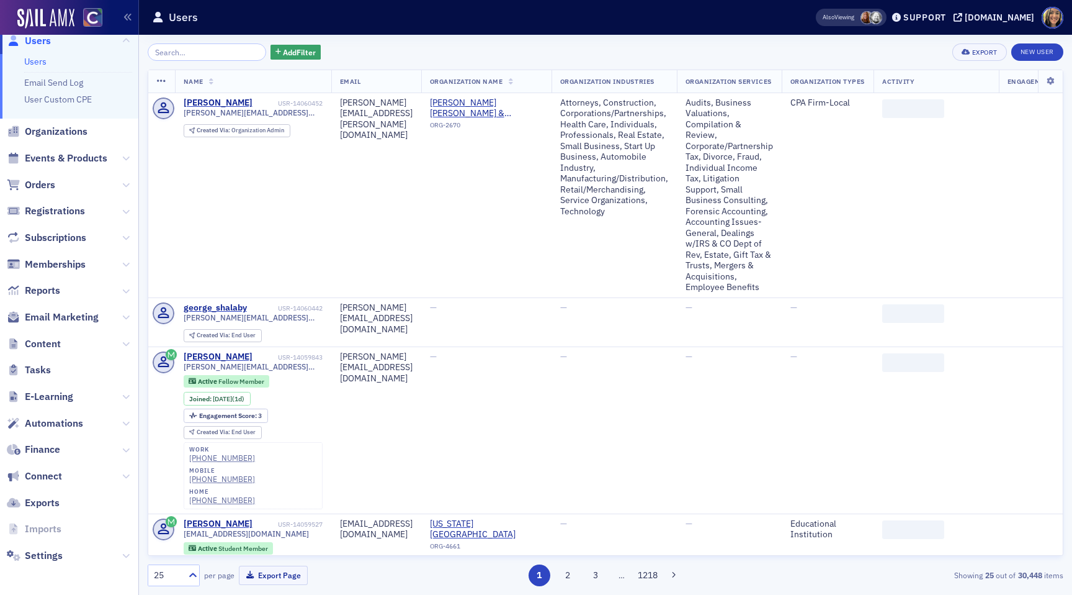
click at [39, 563] on span "Settings" at bounding box center [69, 555] width 138 height 27
click at [39, 551] on span "Settings" at bounding box center [44, 556] width 38 height 14
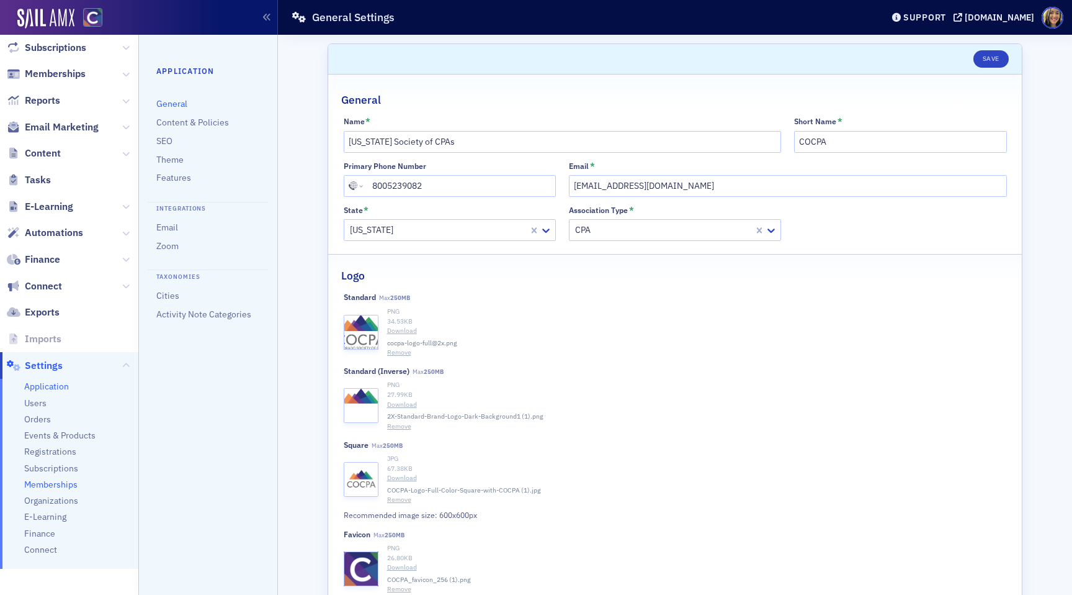
click at [57, 483] on span "Memberships" at bounding box center [50, 484] width 53 height 12
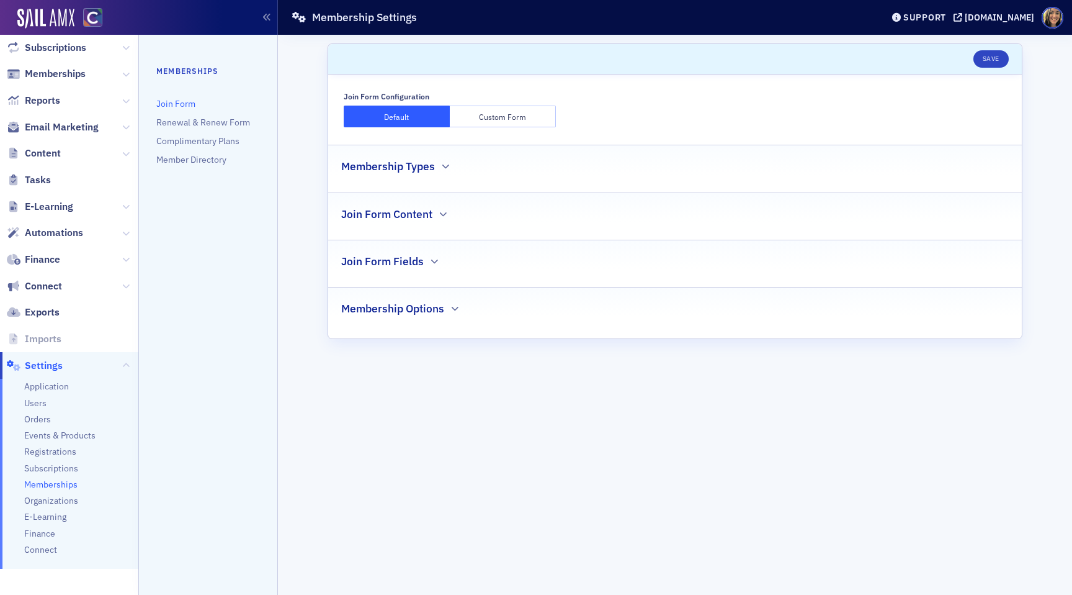
click at [415, 254] on h2 "Join Form Fields" at bounding box center [382, 261] width 83 height 16
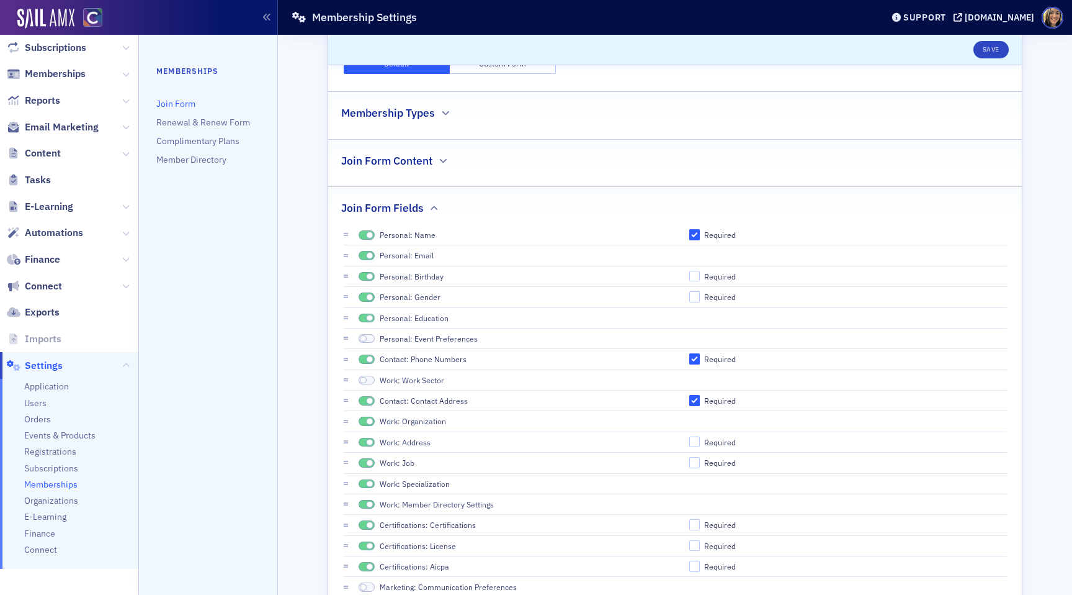
scroll to position [147, 0]
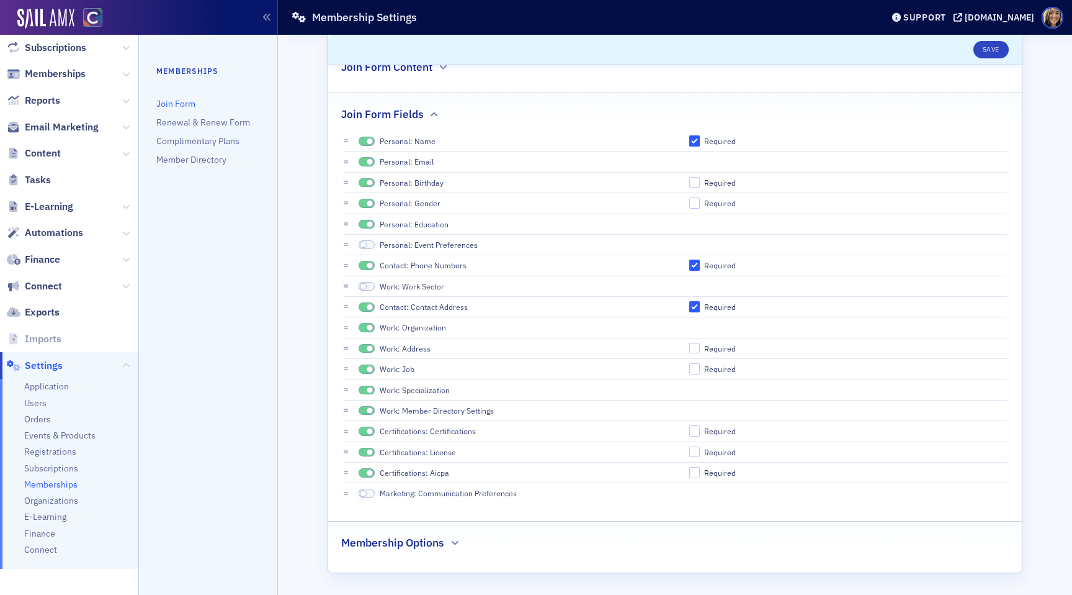
click at [448, 549] on div "Membership Options" at bounding box center [675, 535] width 668 height 29
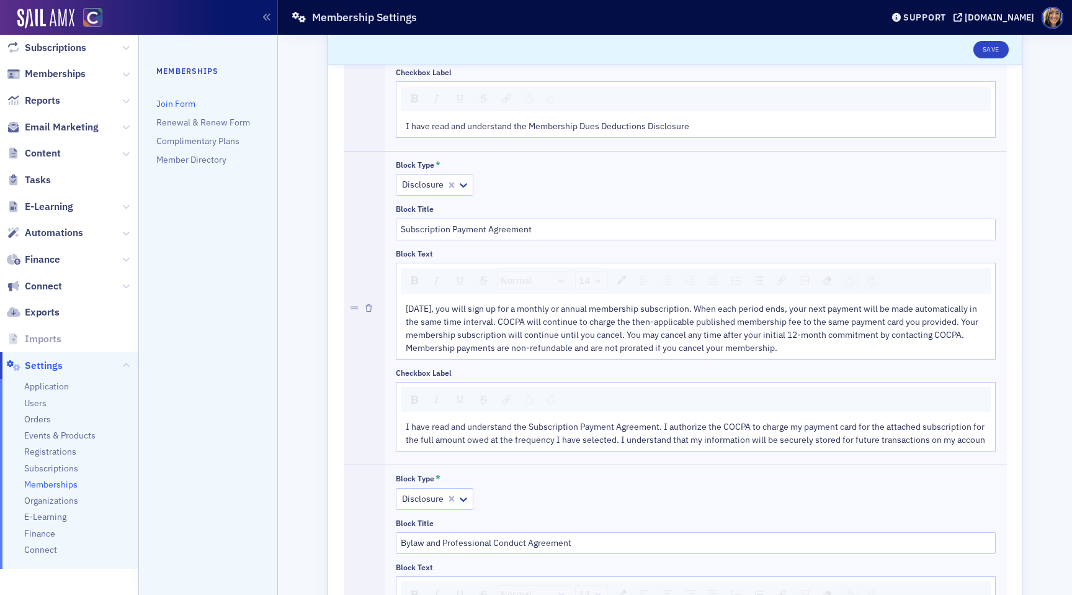
scroll to position [2191, 0]
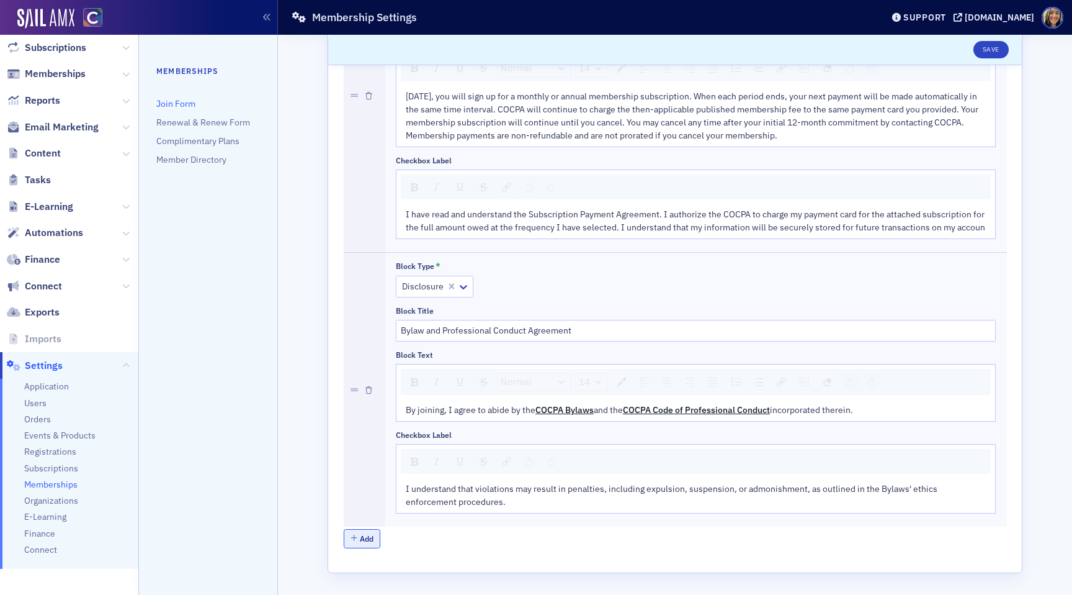
click at [370, 534] on button "Add" at bounding box center [362, 538] width 37 height 19
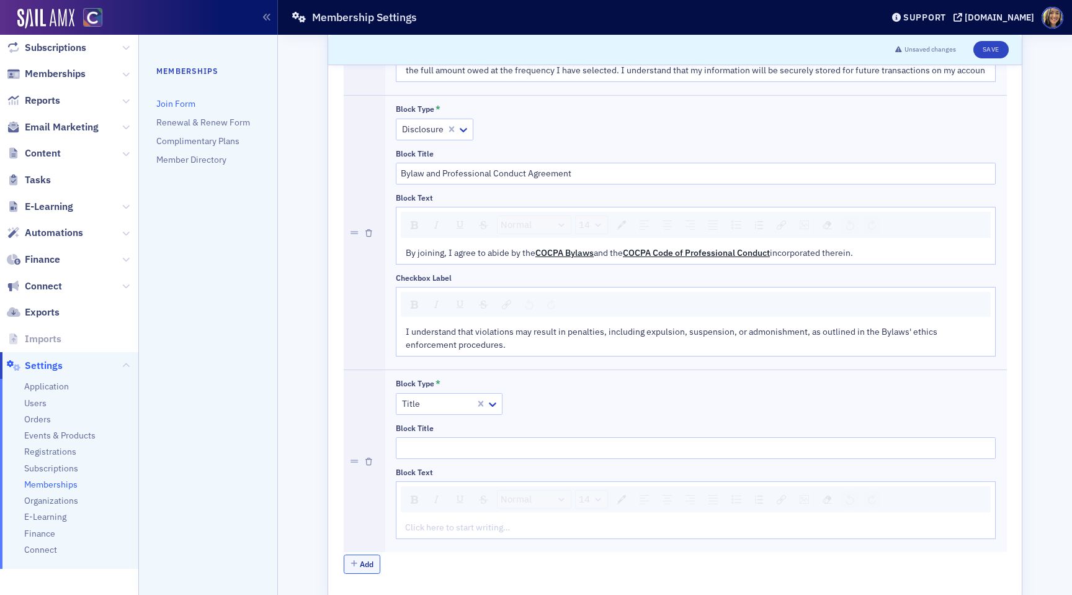
scroll to position [2373, 0]
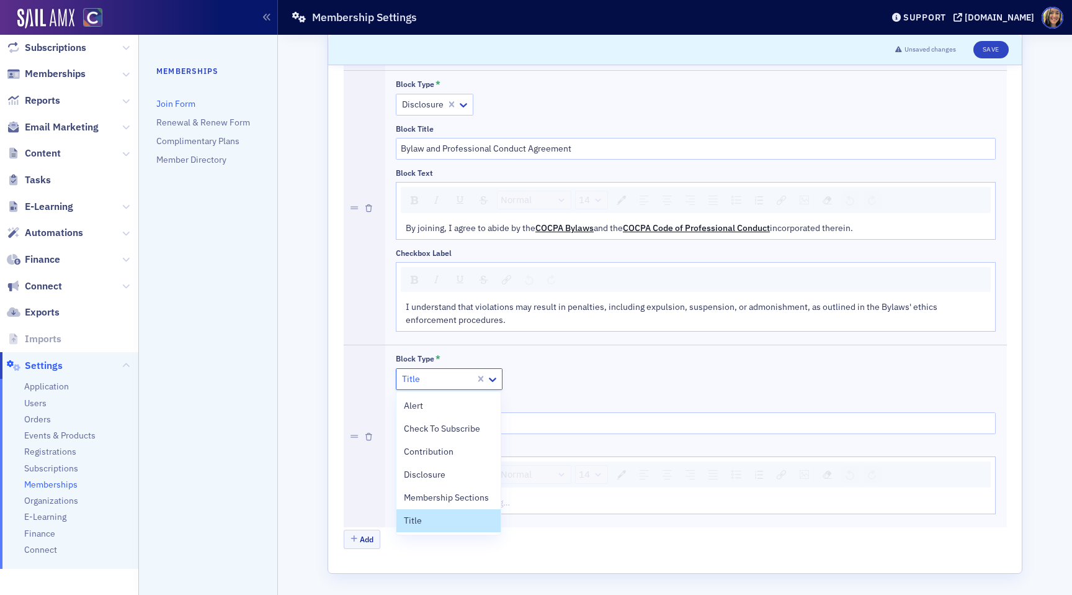
click at [436, 375] on div at bounding box center [437, 379] width 73 height 16
click at [420, 424] on span "Check To Subscribe" at bounding box center [442, 428] width 76 height 13
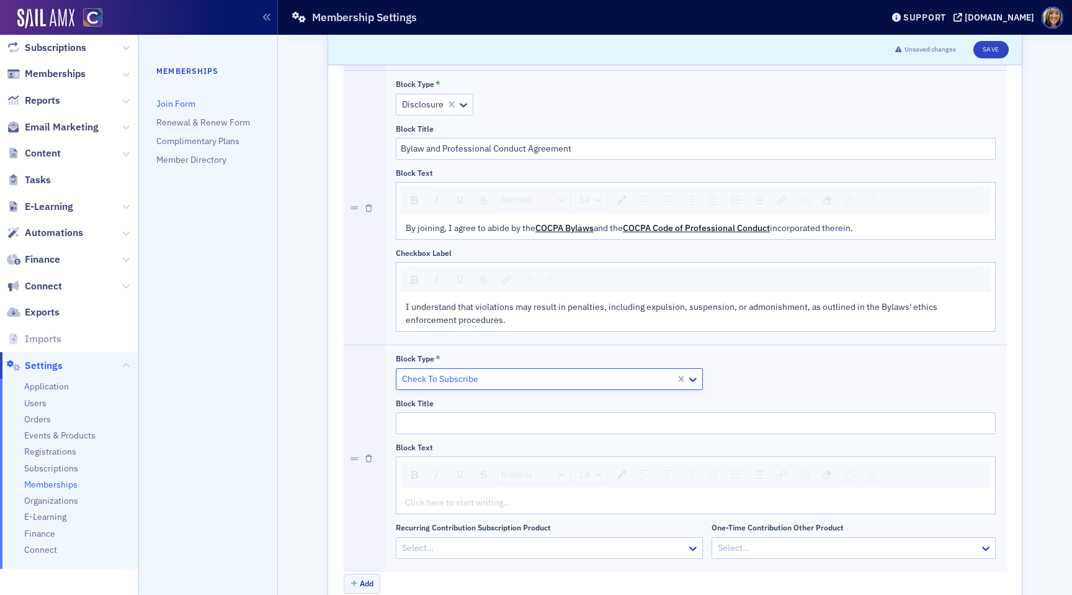
scroll to position [2417, 0]
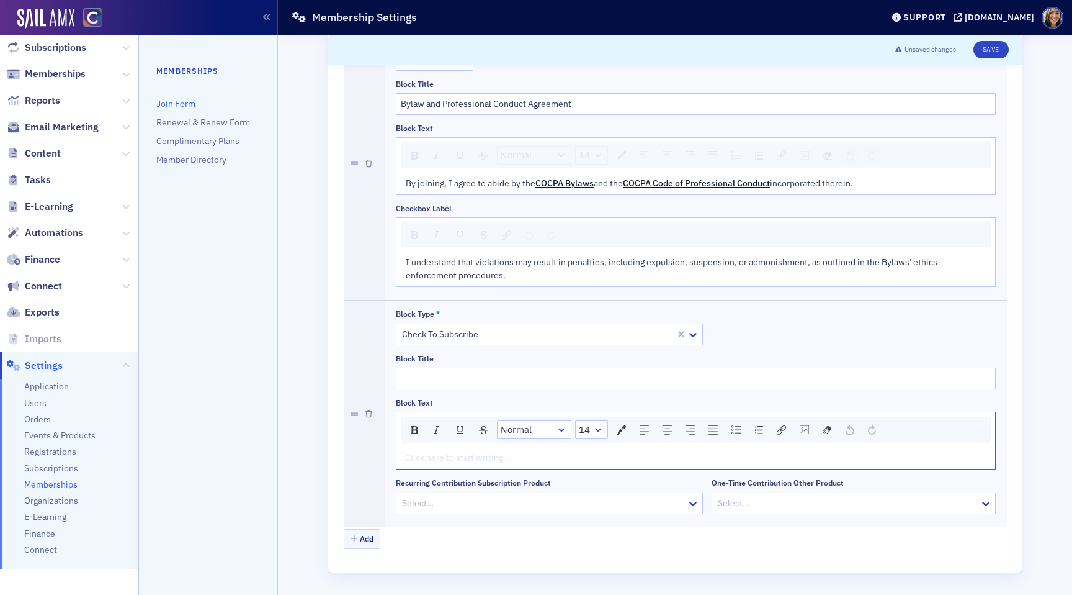
click at [519, 463] on div "rdw-editor" at bounding box center [696, 457] width 581 height 13
click at [492, 331] on div at bounding box center [538, 334] width 274 height 16
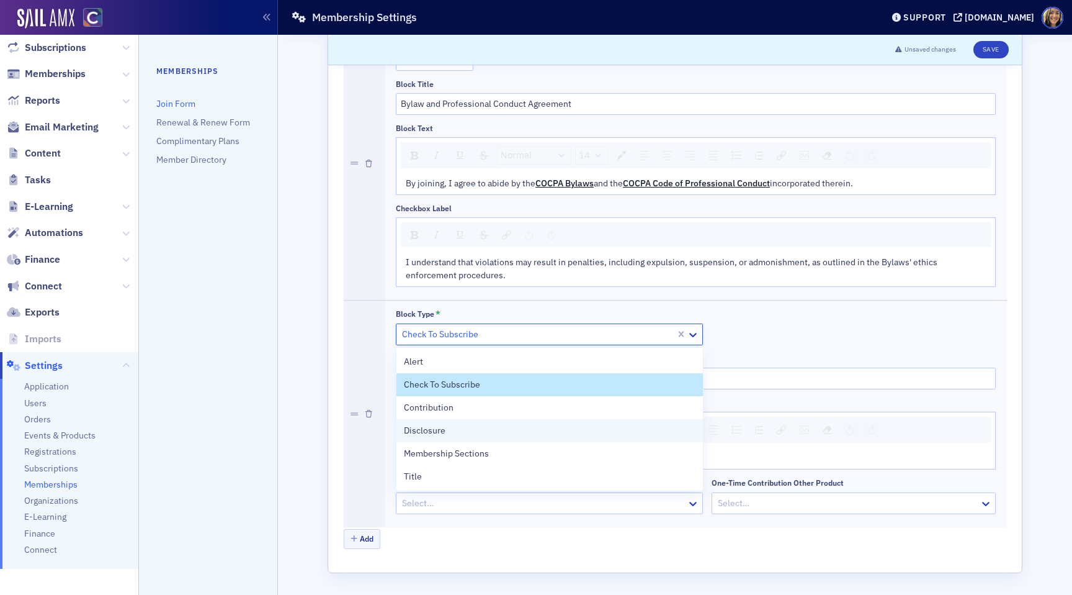
click at [445, 428] on div "Disclosure" at bounding box center [550, 430] width 292 height 13
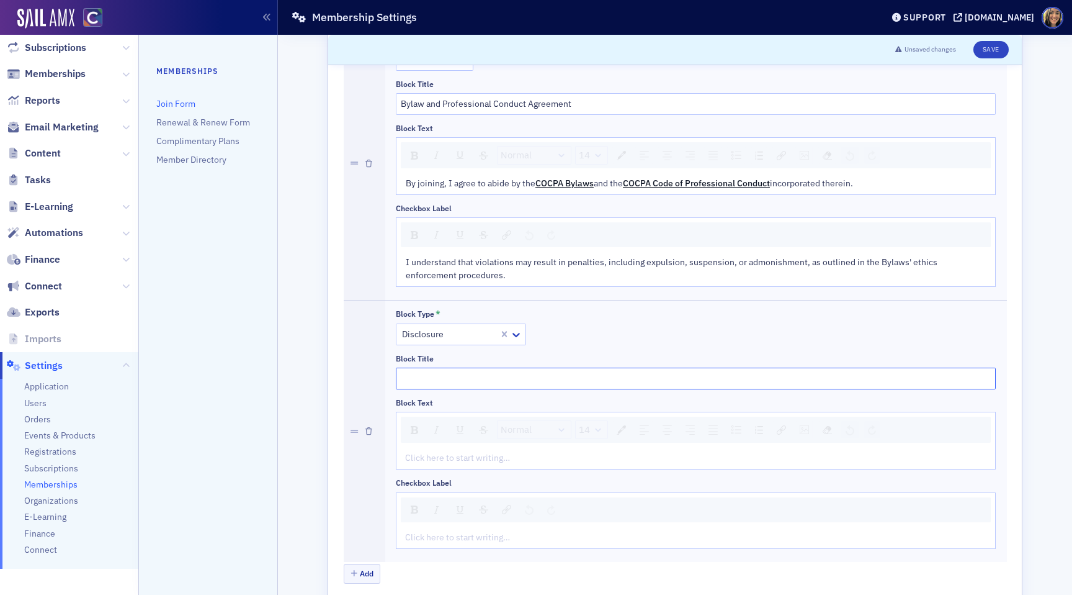
click at [472, 380] on input "Block Title" at bounding box center [696, 378] width 600 height 22
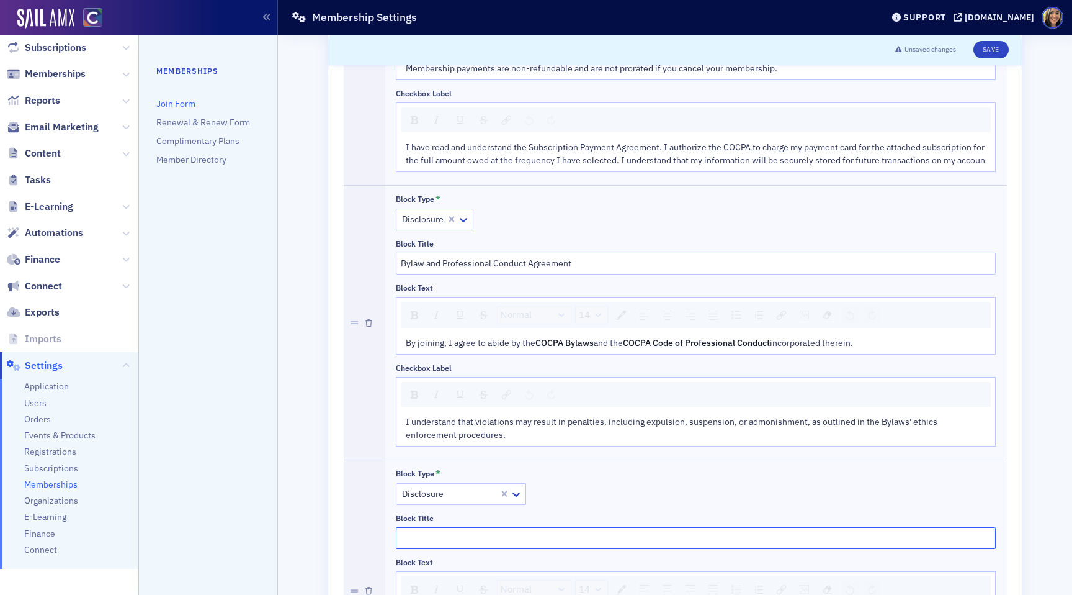
scroll to position [2452, 0]
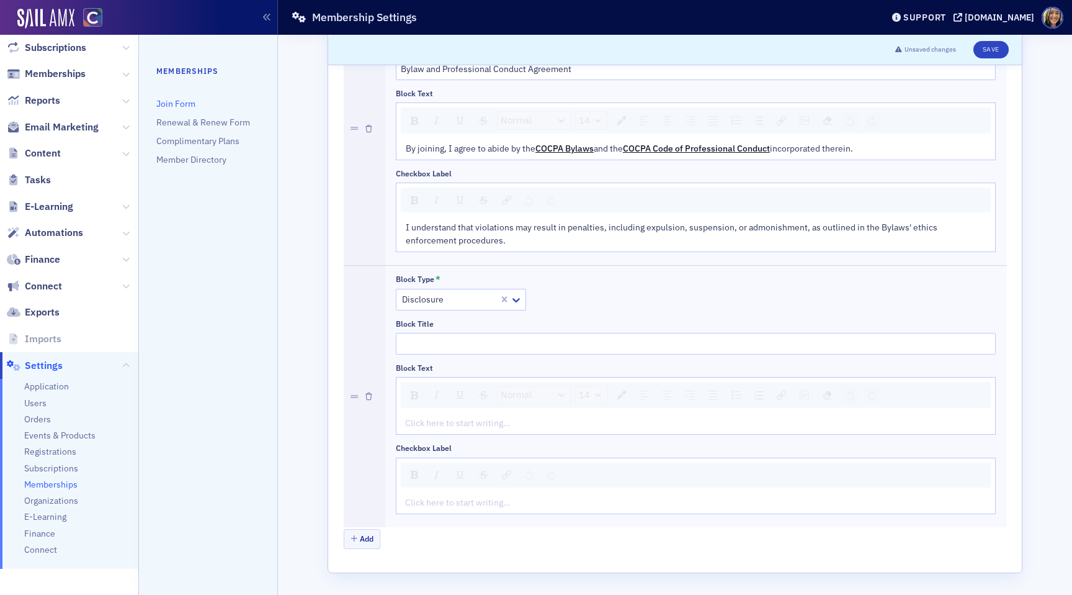
click at [487, 433] on div "Click here to start writing…" at bounding box center [696, 423] width 599 height 22
click at [485, 422] on div "rdw-editor" at bounding box center [696, 422] width 581 height 13
click at [473, 482] on div "rdw-inline-control" at bounding box center [449, 474] width 91 height 17
click at [472, 503] on div "rdw-editor" at bounding box center [696, 502] width 581 height 13
click at [462, 417] on div "rdw-editor" at bounding box center [696, 422] width 581 height 13
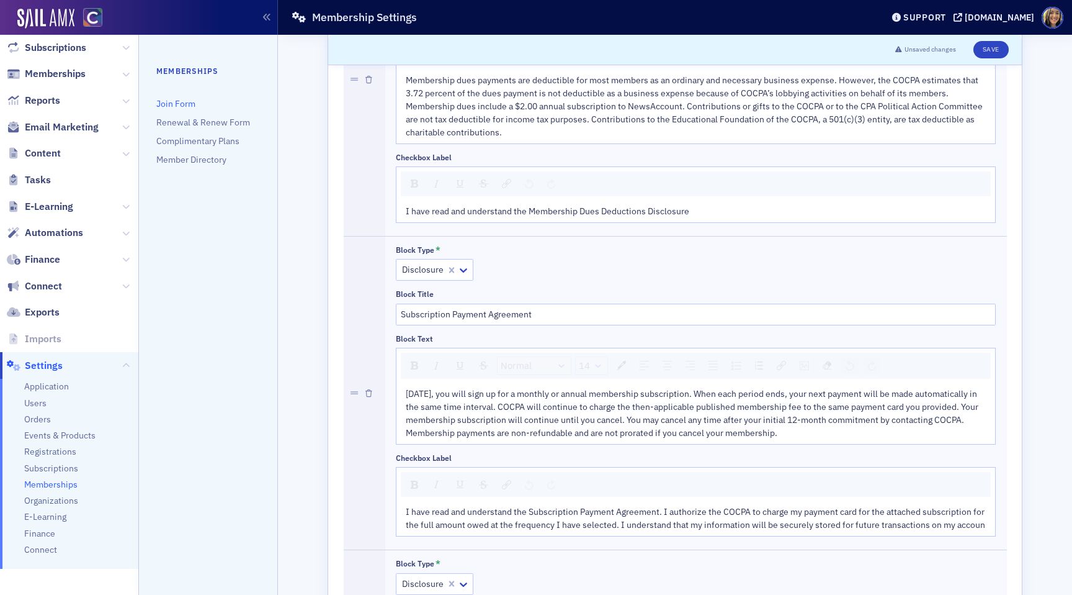
scroll to position [1887, 0]
